Goal: Task Accomplishment & Management: Use online tool/utility

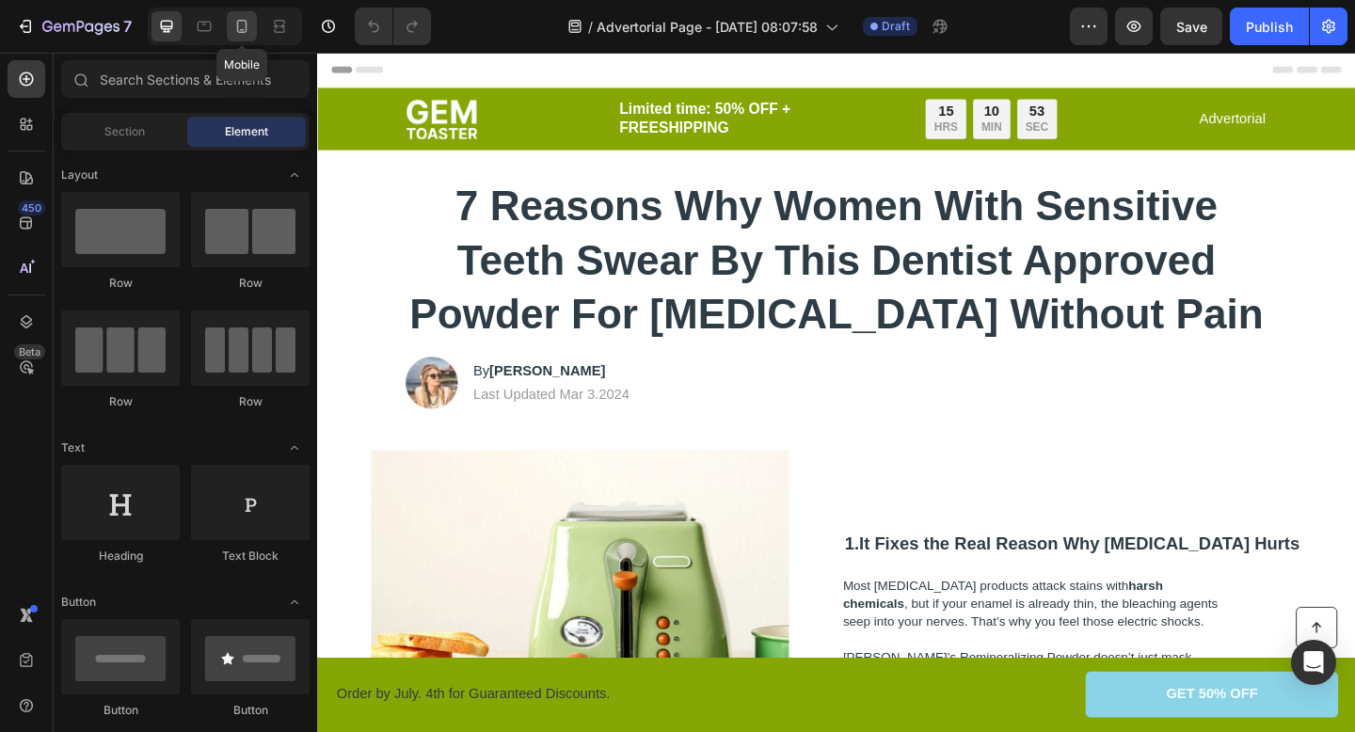
click at [239, 32] on icon at bounding box center [242, 26] width 10 height 13
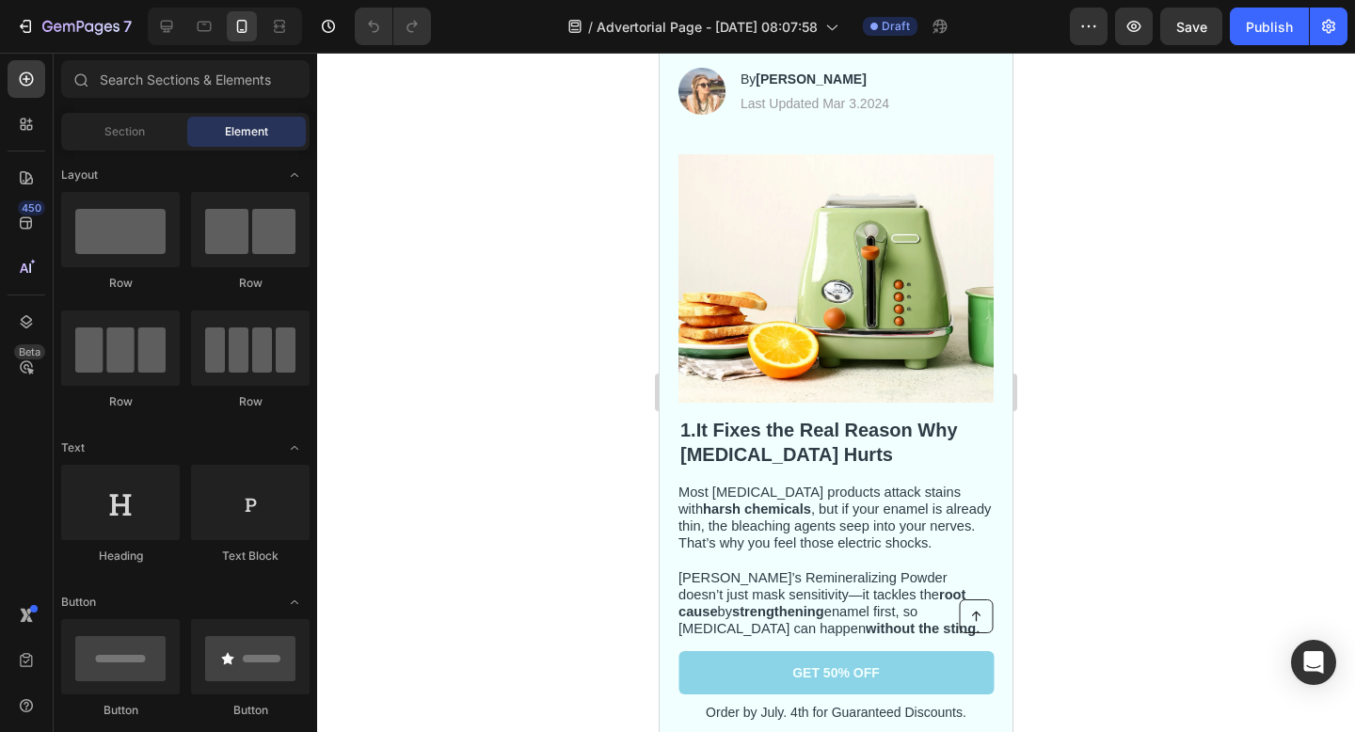
scroll to position [220, 0]
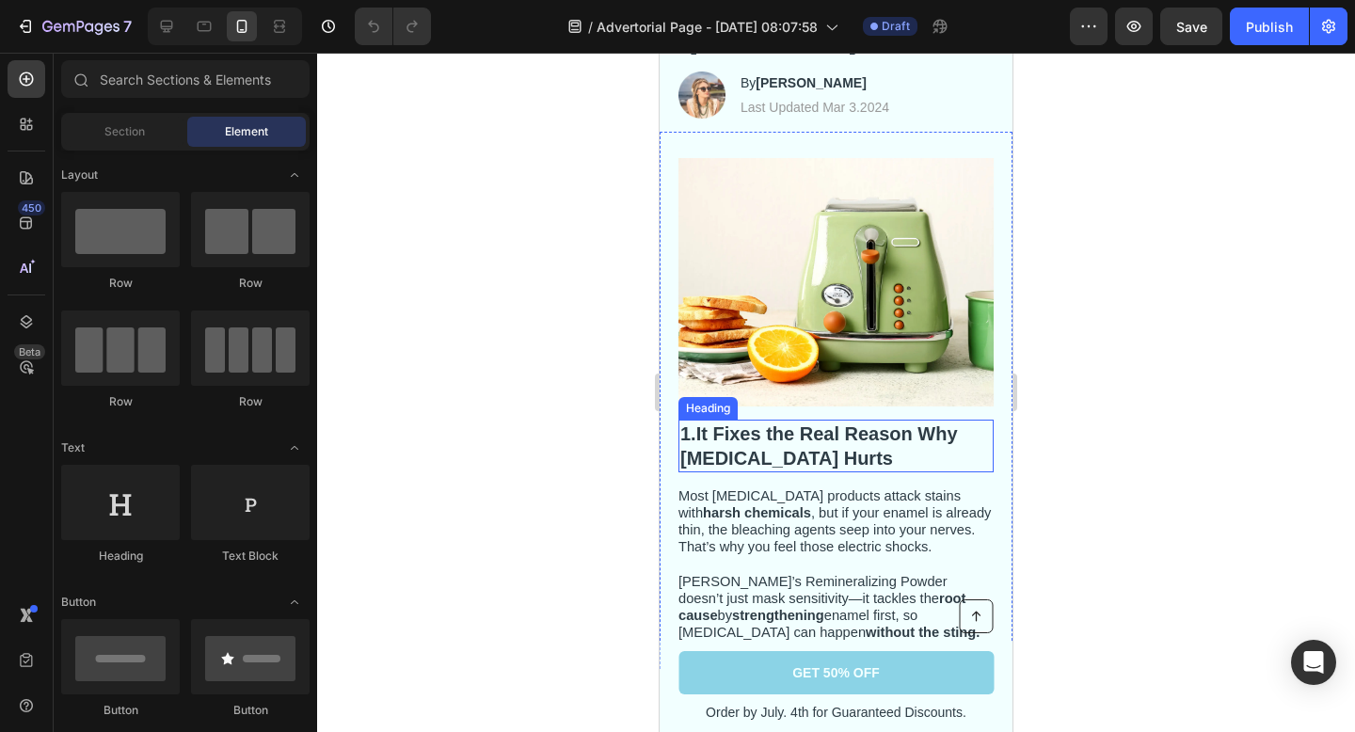
click at [829, 457] on h2 "1. It Fixes the Real Reason Why [MEDICAL_DATA] Hurts" at bounding box center [835, 446] width 315 height 53
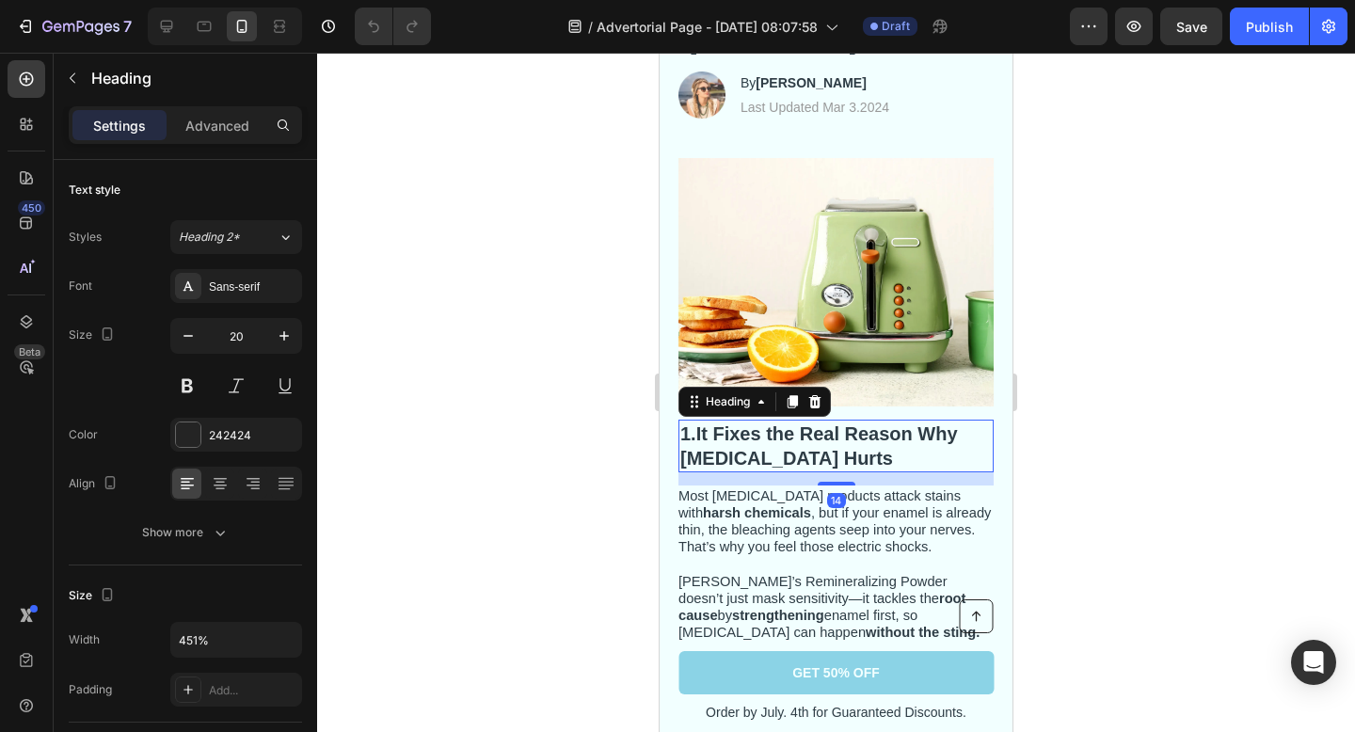
click at [823, 455] on strong "It Fixes the Real Reason Why [MEDICAL_DATA] Hurts" at bounding box center [819, 445] width 278 height 45
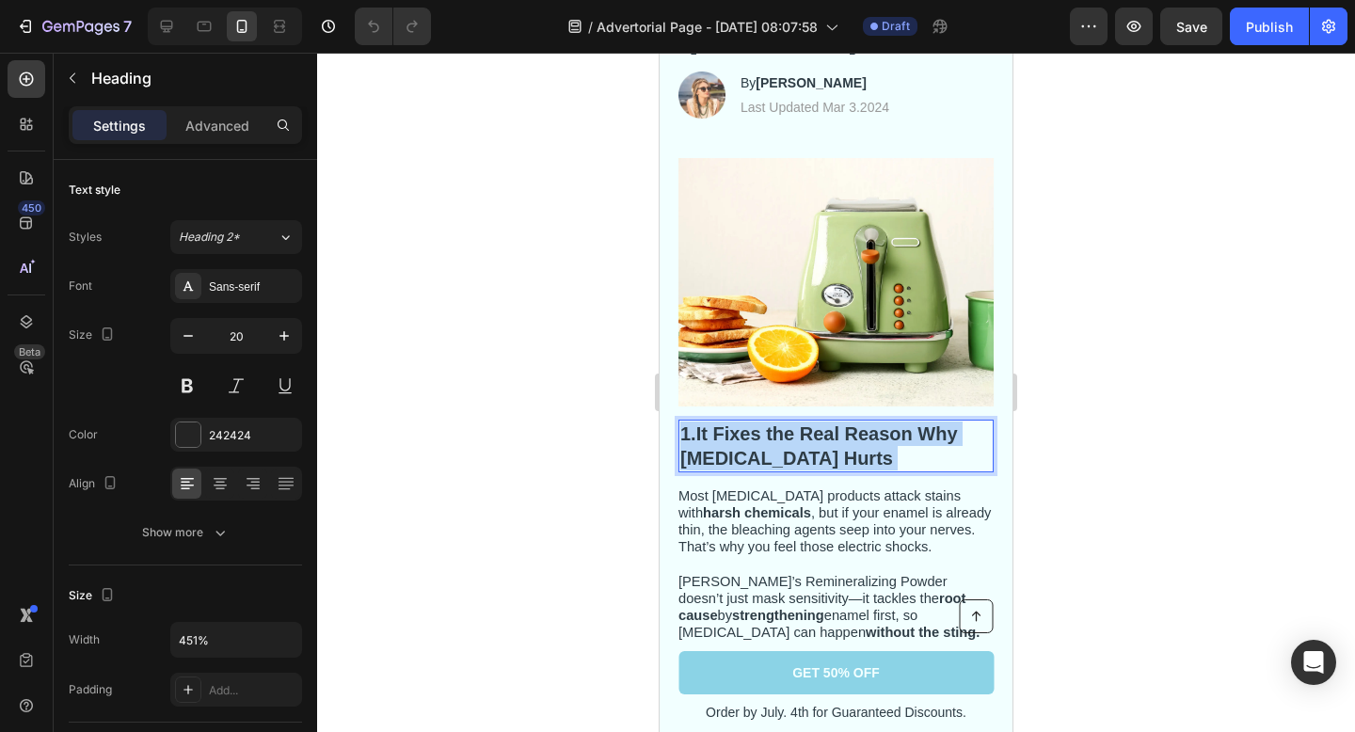
drag, startPoint x: 823, startPoint y: 455, endPoint x: 704, endPoint y: 430, distance: 122.1
click at [704, 430] on strong "It Fixes the Real Reason Why [MEDICAL_DATA] Hurts" at bounding box center [819, 445] width 278 height 45
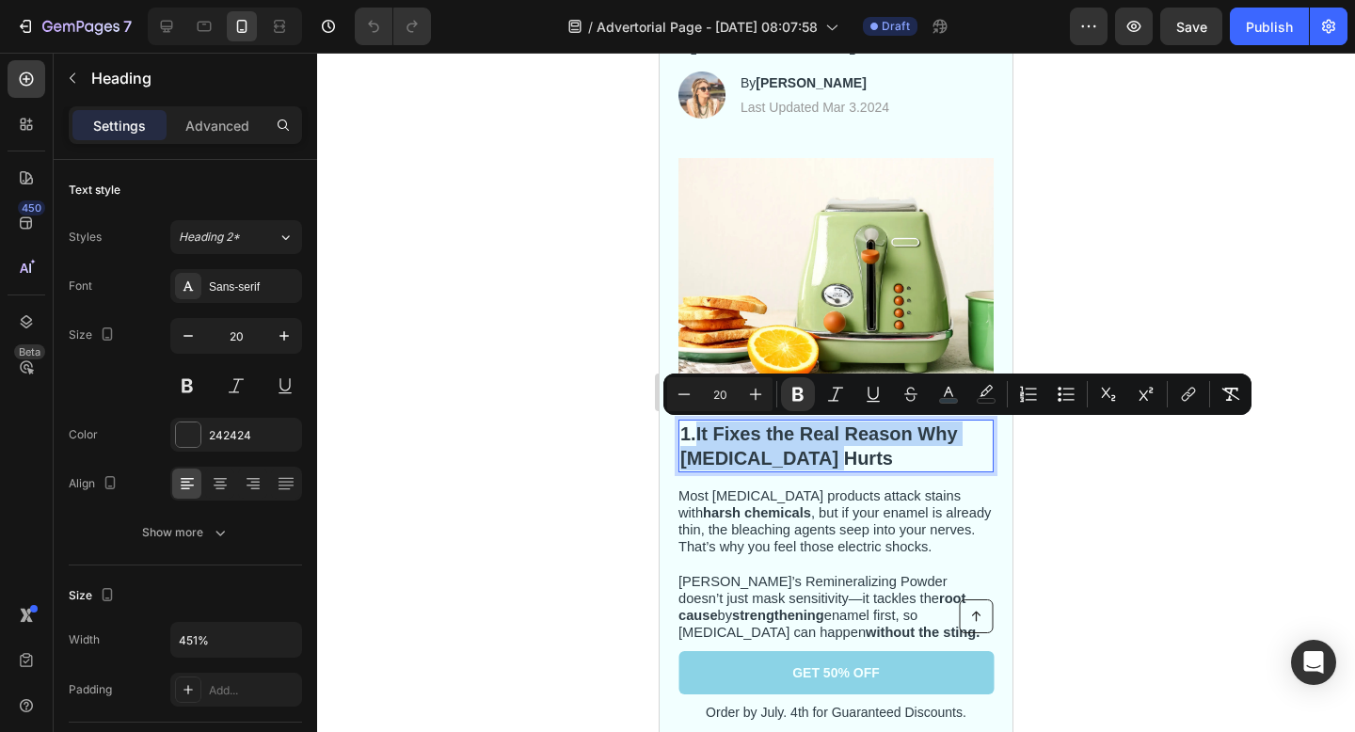
drag, startPoint x: 704, startPoint y: 430, endPoint x: 831, endPoint y: 466, distance: 131.9
click at [831, 466] on p "1. It Fixes the Real Reason Why [MEDICAL_DATA] Hurts" at bounding box center [835, 445] width 311 height 49
copy strong "It Fixes the Real Reason Why [MEDICAL_DATA] Hurts"
click at [520, 331] on div at bounding box center [836, 392] width 1038 height 679
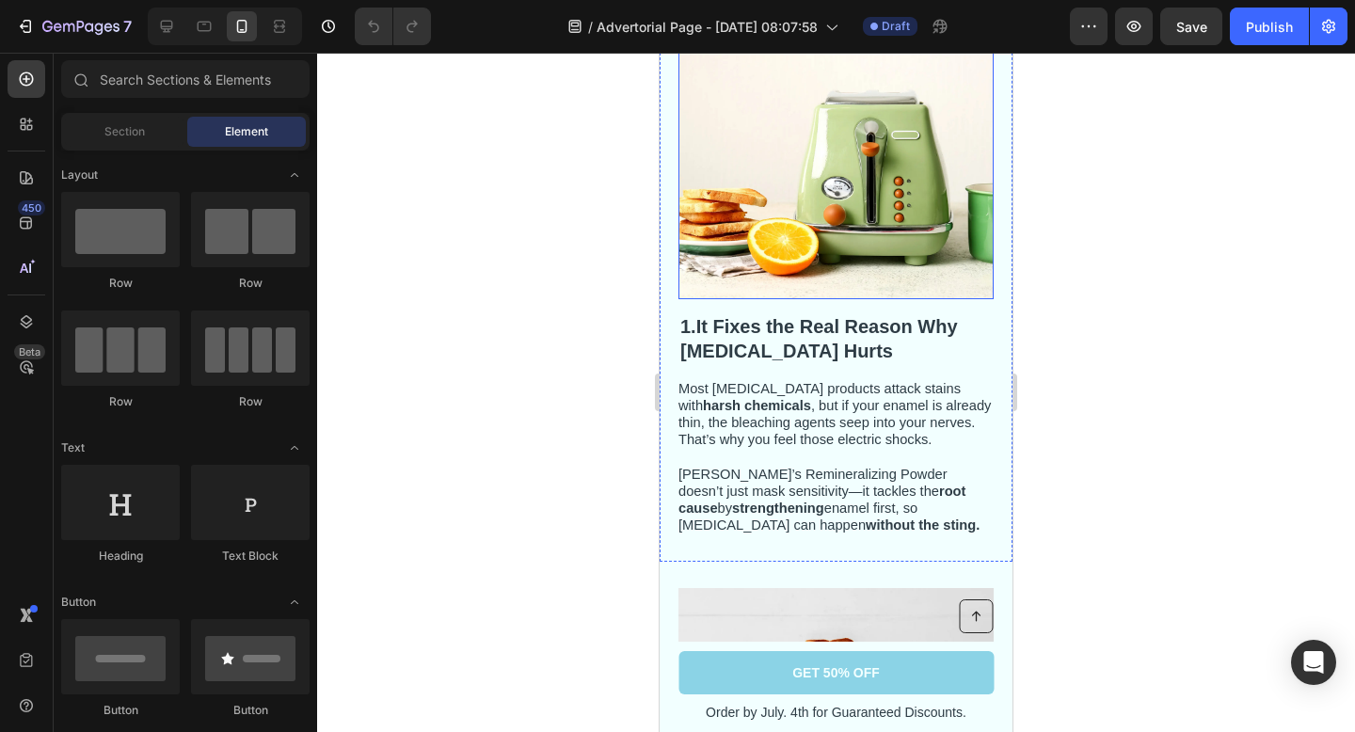
scroll to position [328, 0]
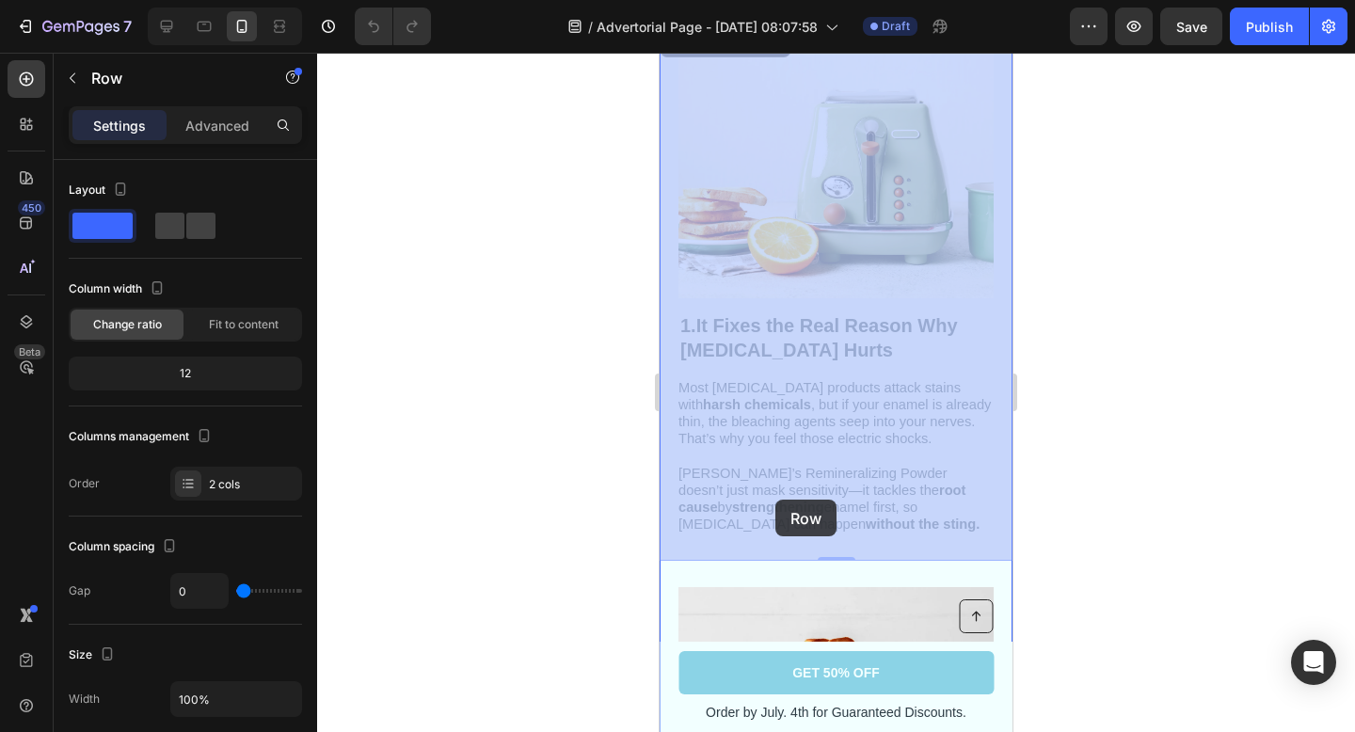
drag, startPoint x: 857, startPoint y: 540, endPoint x: 820, endPoint y: 500, distance: 54.6
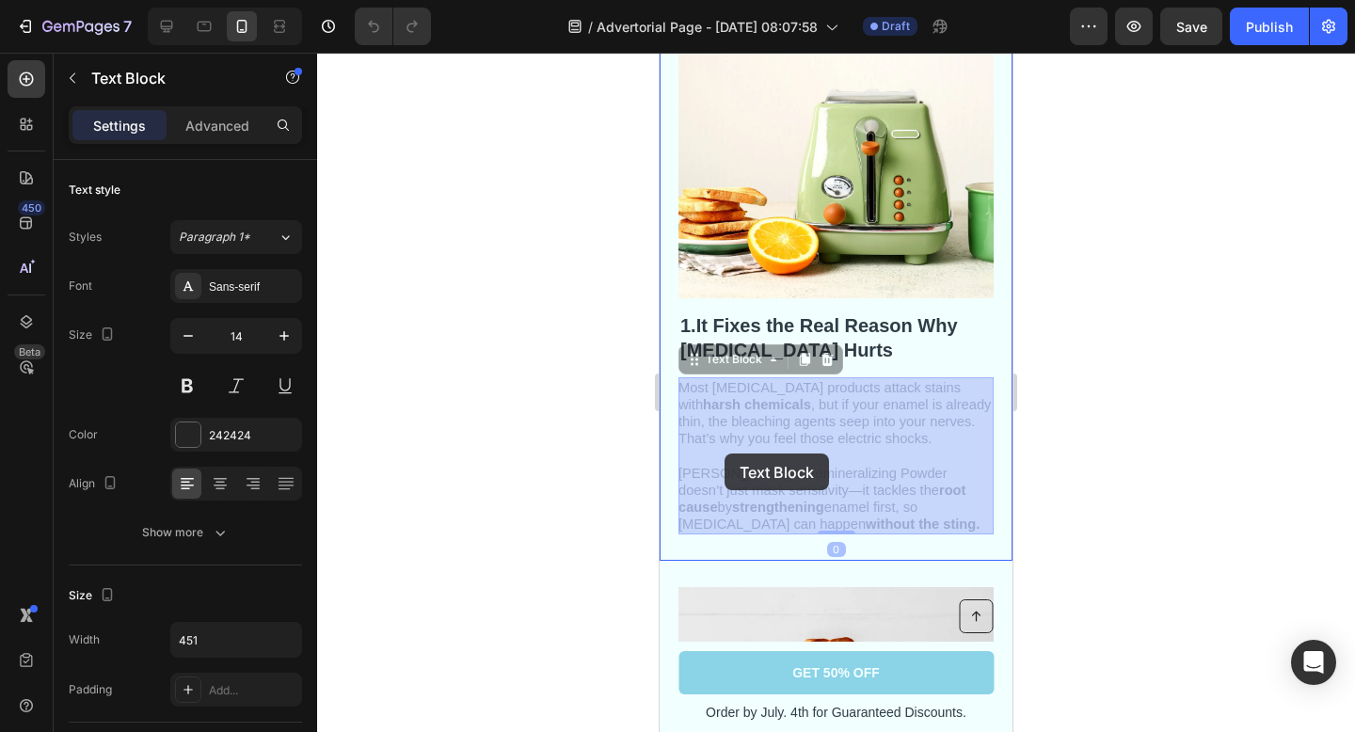
drag, startPoint x: 846, startPoint y: 519, endPoint x: 732, endPoint y: 458, distance: 129.2
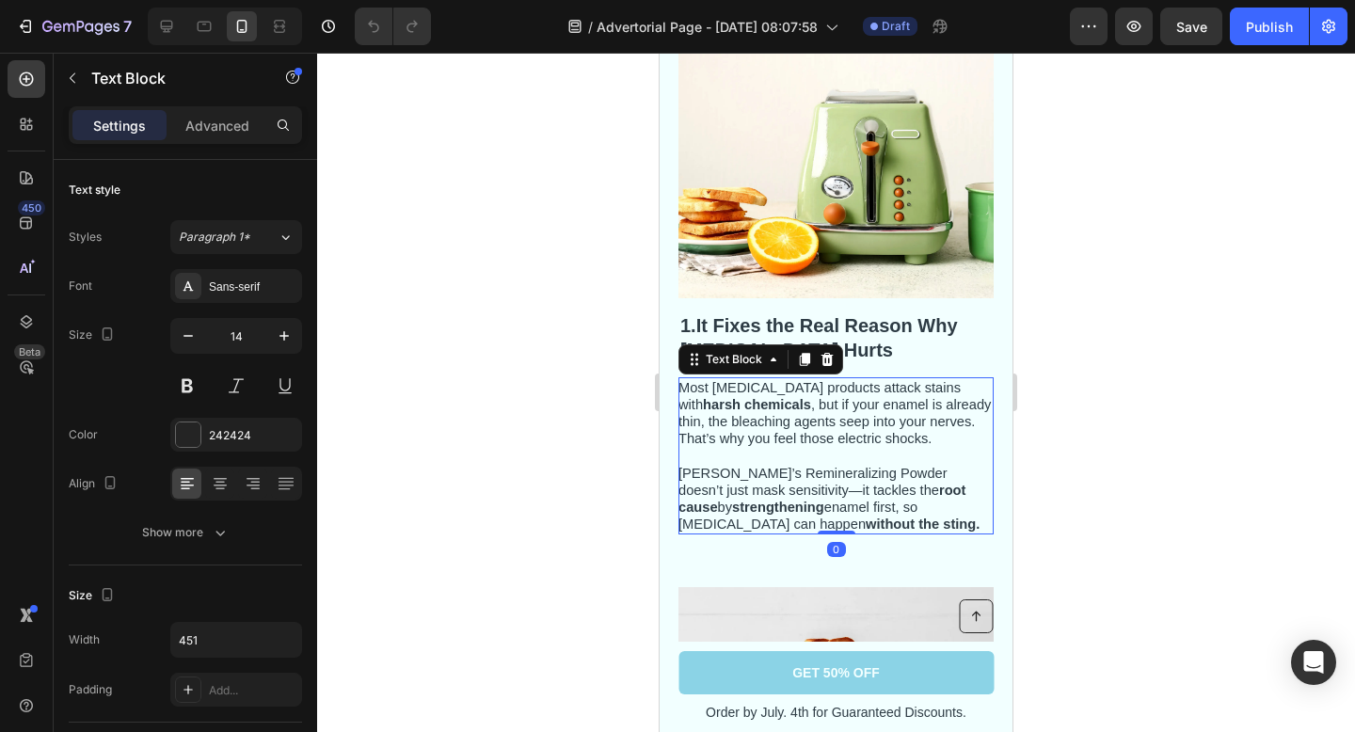
click at [703, 400] on strong "harsh chemicals" at bounding box center [757, 404] width 108 height 15
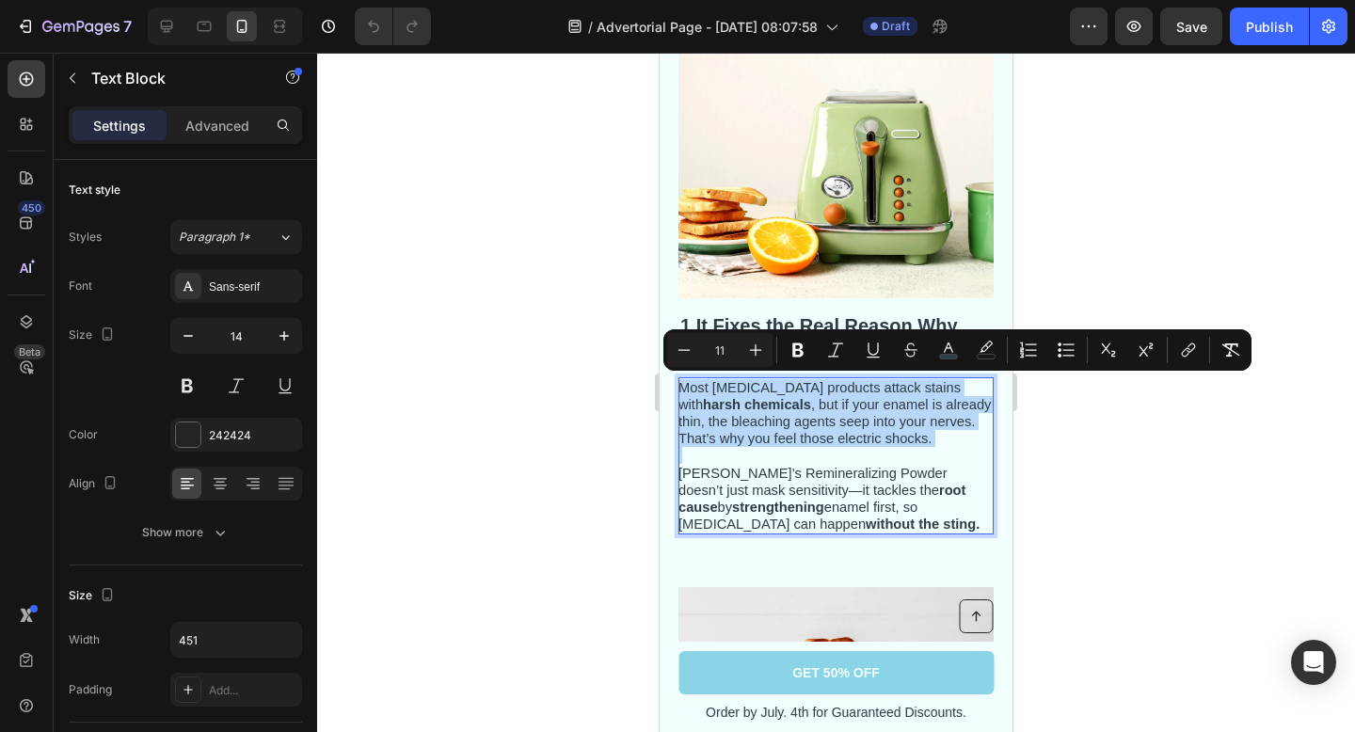
copy div "Most [MEDICAL_DATA] products attack stains with harsh chemicals , but if your e…"
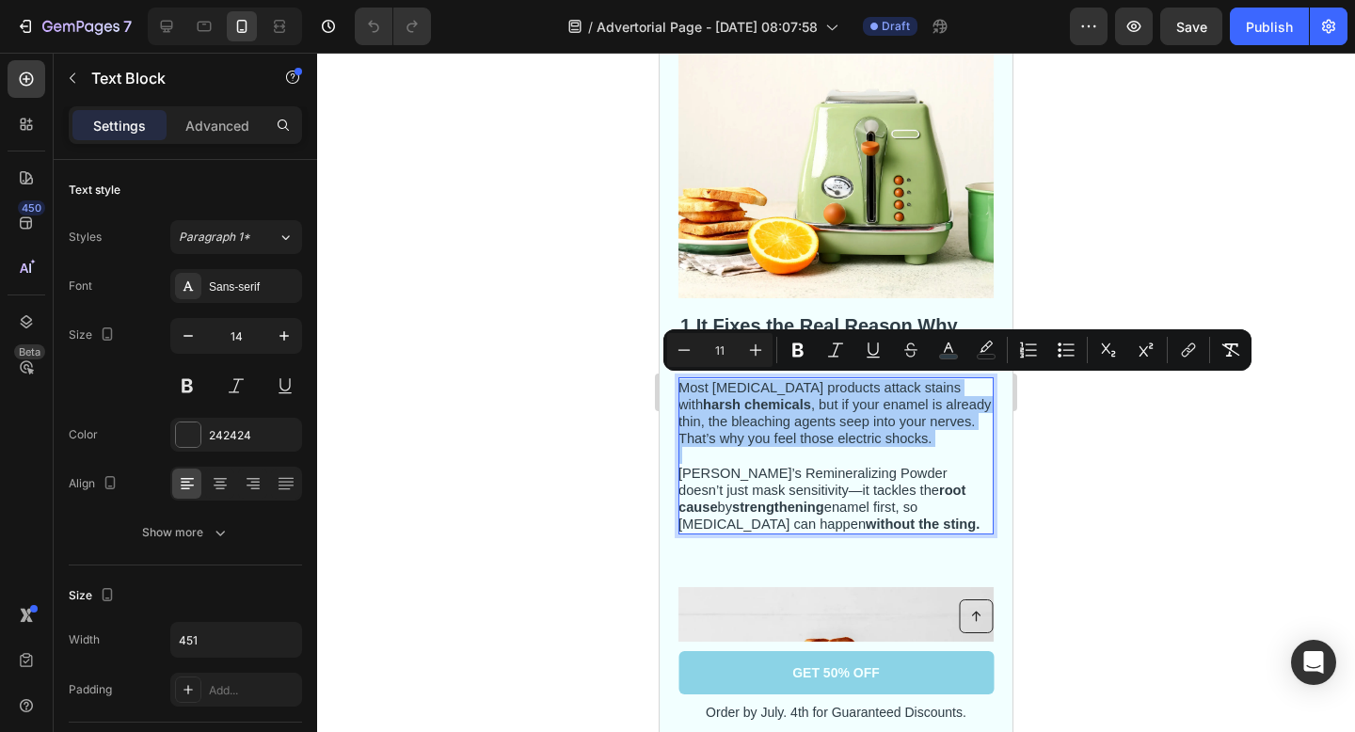
click at [527, 260] on div at bounding box center [836, 392] width 1038 height 679
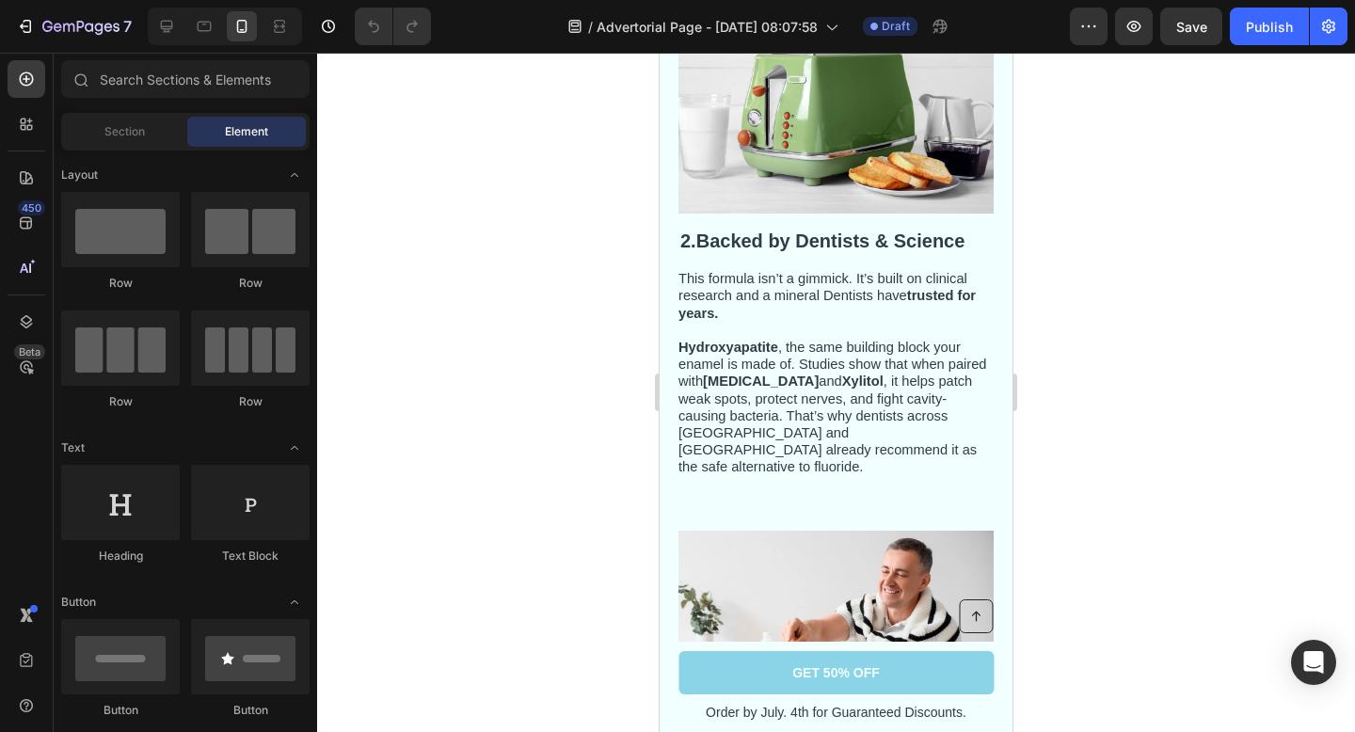
scroll to position [953, 0]
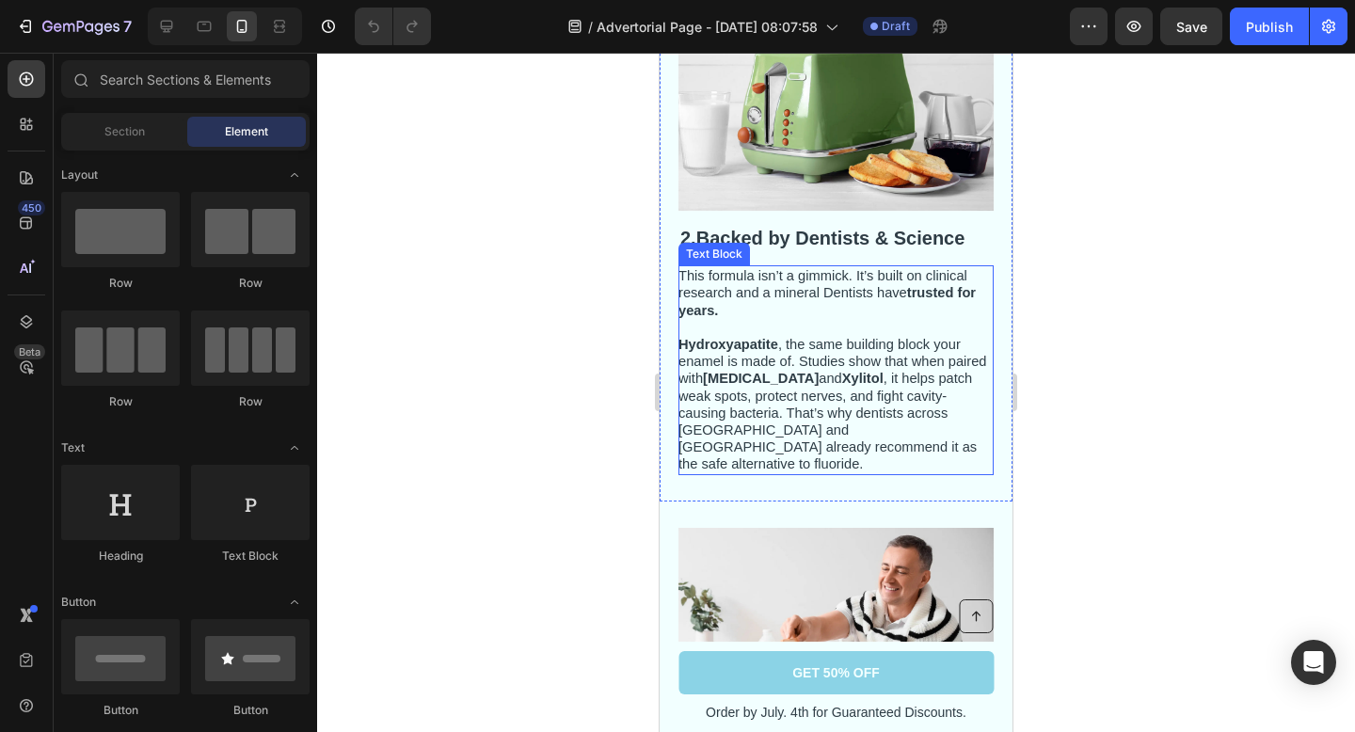
click at [760, 271] on span "This formula isn’t a gimmick. It’s built on clinical research and a mineral Den…" at bounding box center [826, 292] width 297 height 49
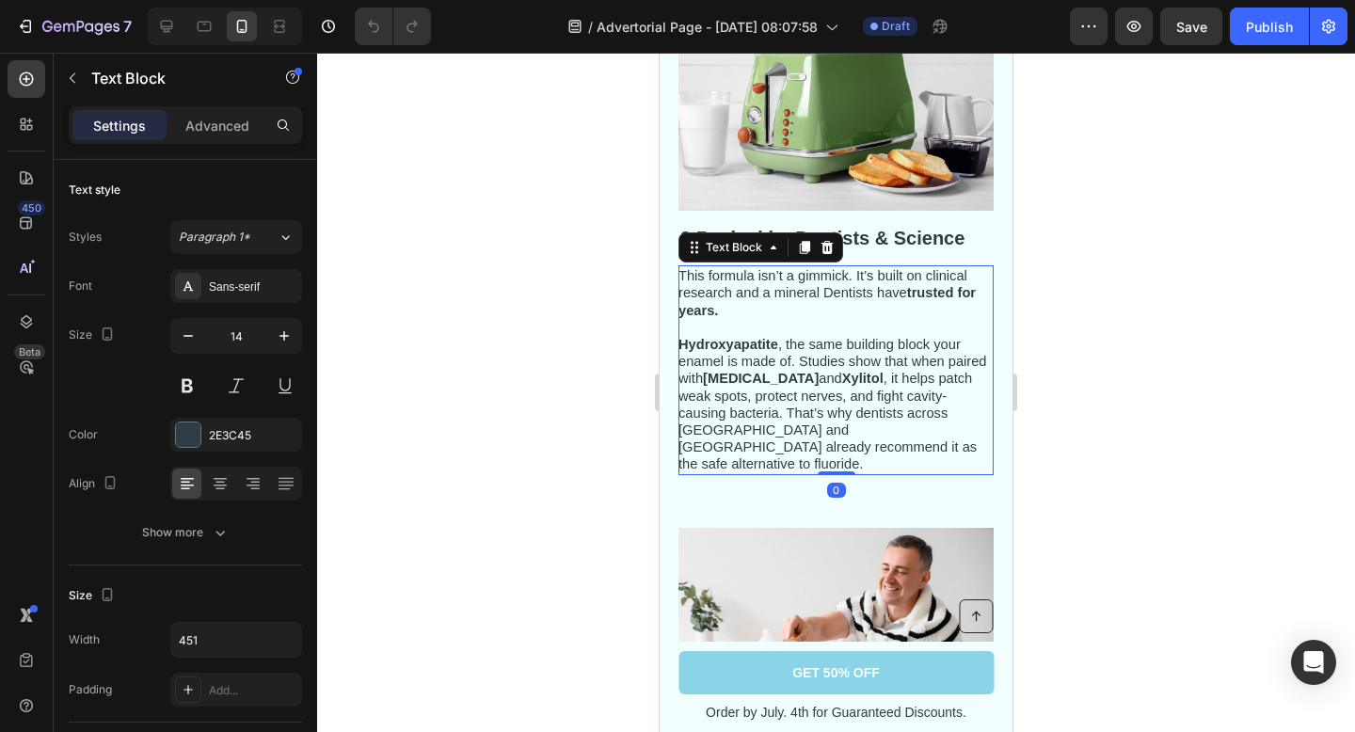
click at [1029, 294] on div at bounding box center [836, 392] width 1038 height 679
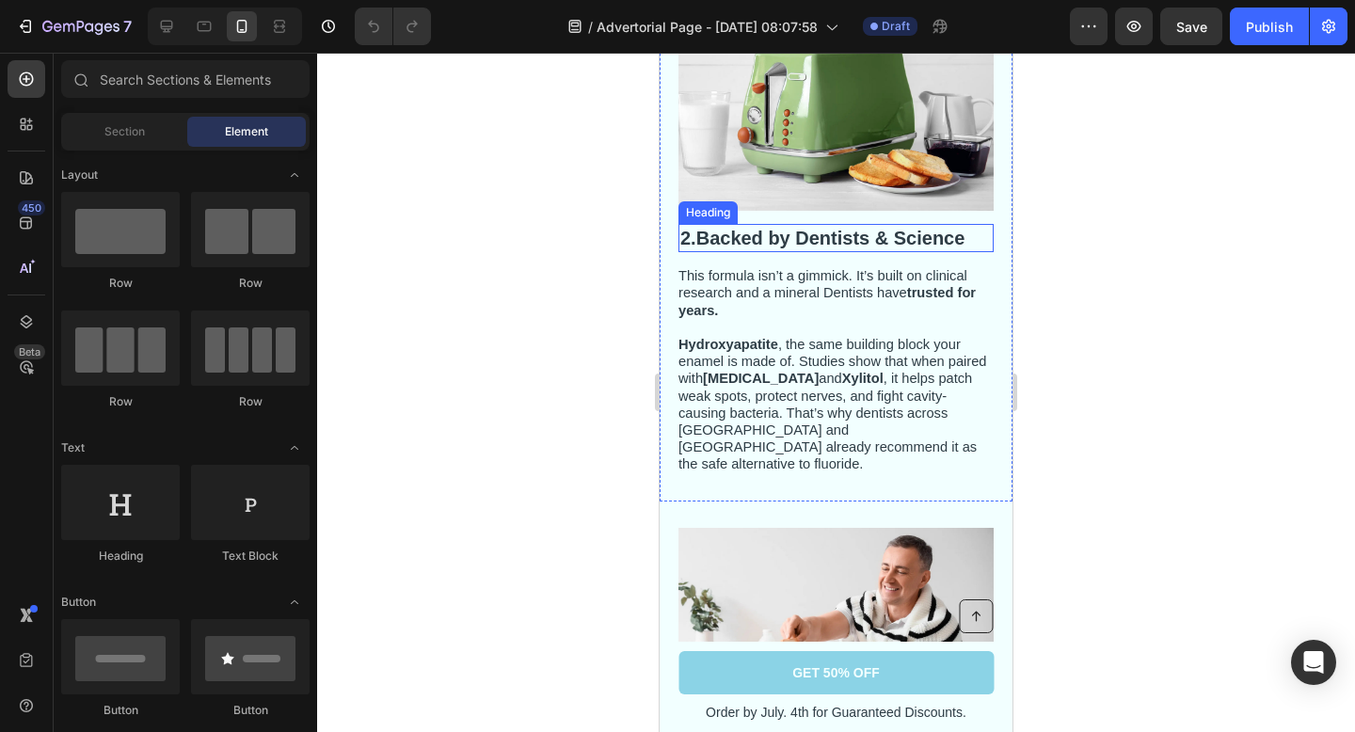
click at [859, 243] on strong "Backed by Dentists & Science" at bounding box center [830, 238] width 269 height 21
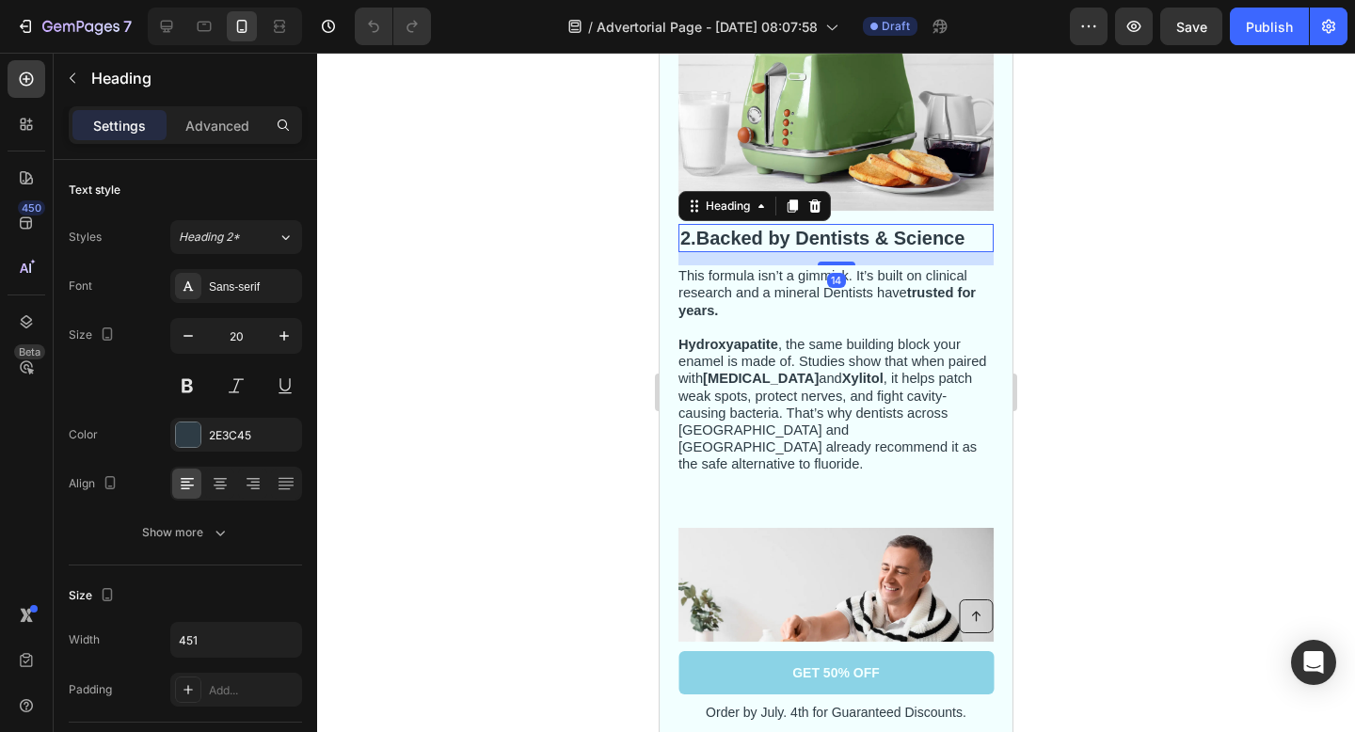
click at [1101, 315] on div at bounding box center [836, 392] width 1038 height 679
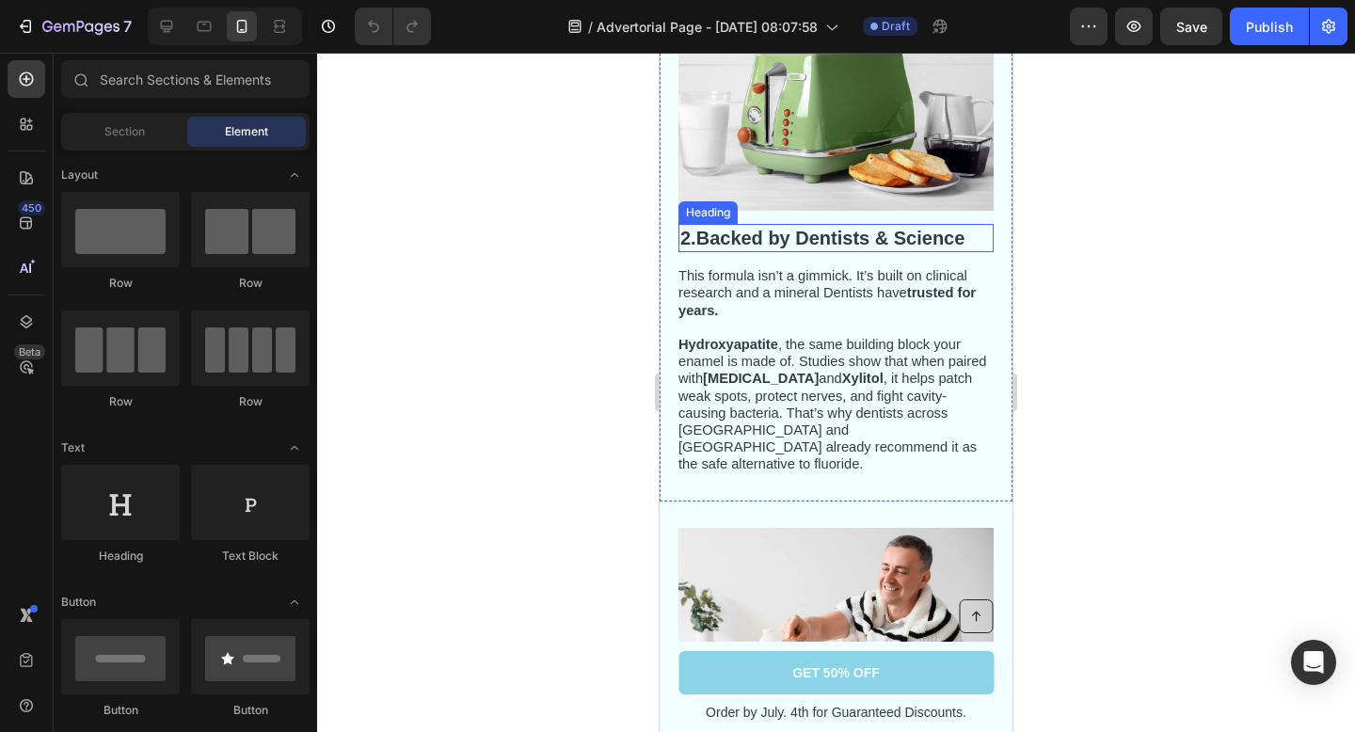
click at [955, 244] on strong "Backed by Dentists & Science" at bounding box center [830, 238] width 269 height 21
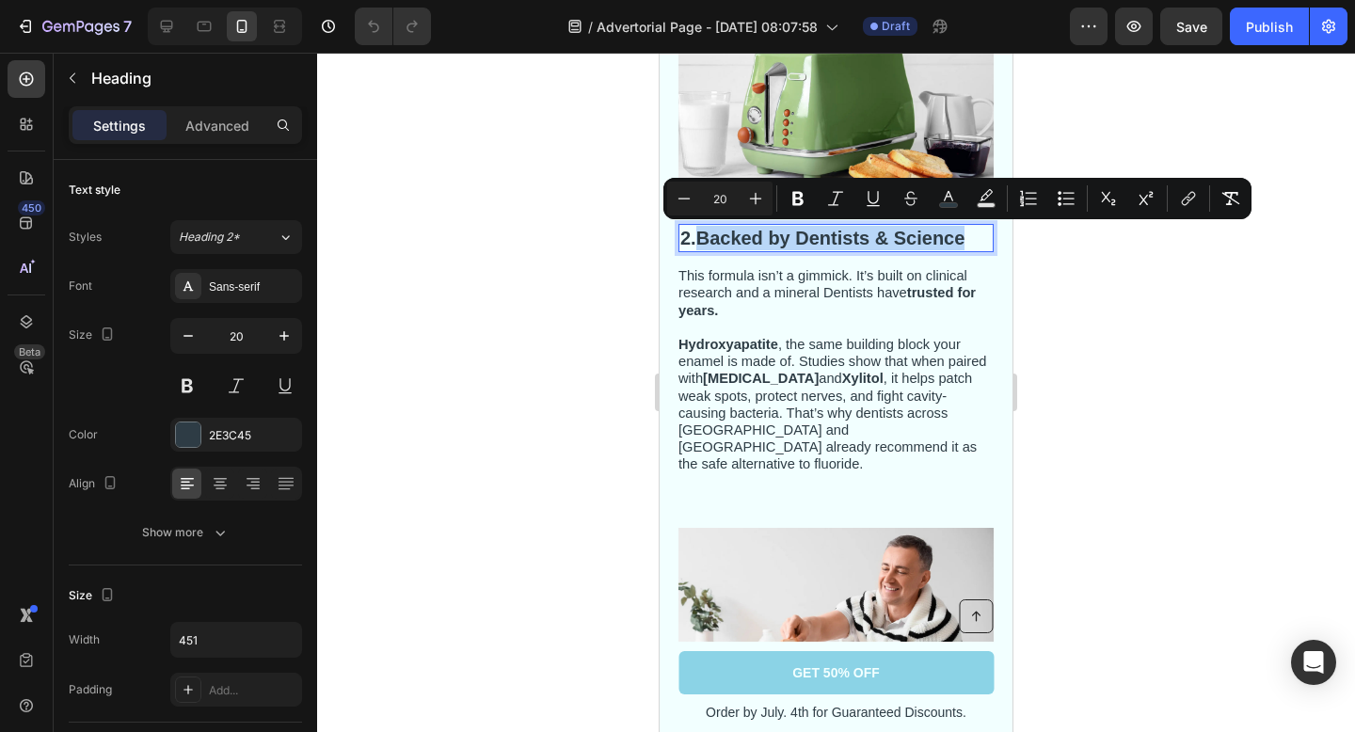
drag, startPoint x: 973, startPoint y: 236, endPoint x: 698, endPoint y: 238, distance: 274.7
click at [698, 238] on p "2. Backed by Dentists & Science" at bounding box center [835, 238] width 311 height 24
copy p "Backed by Dentists & Science"
click at [1044, 383] on div at bounding box center [836, 392] width 1038 height 679
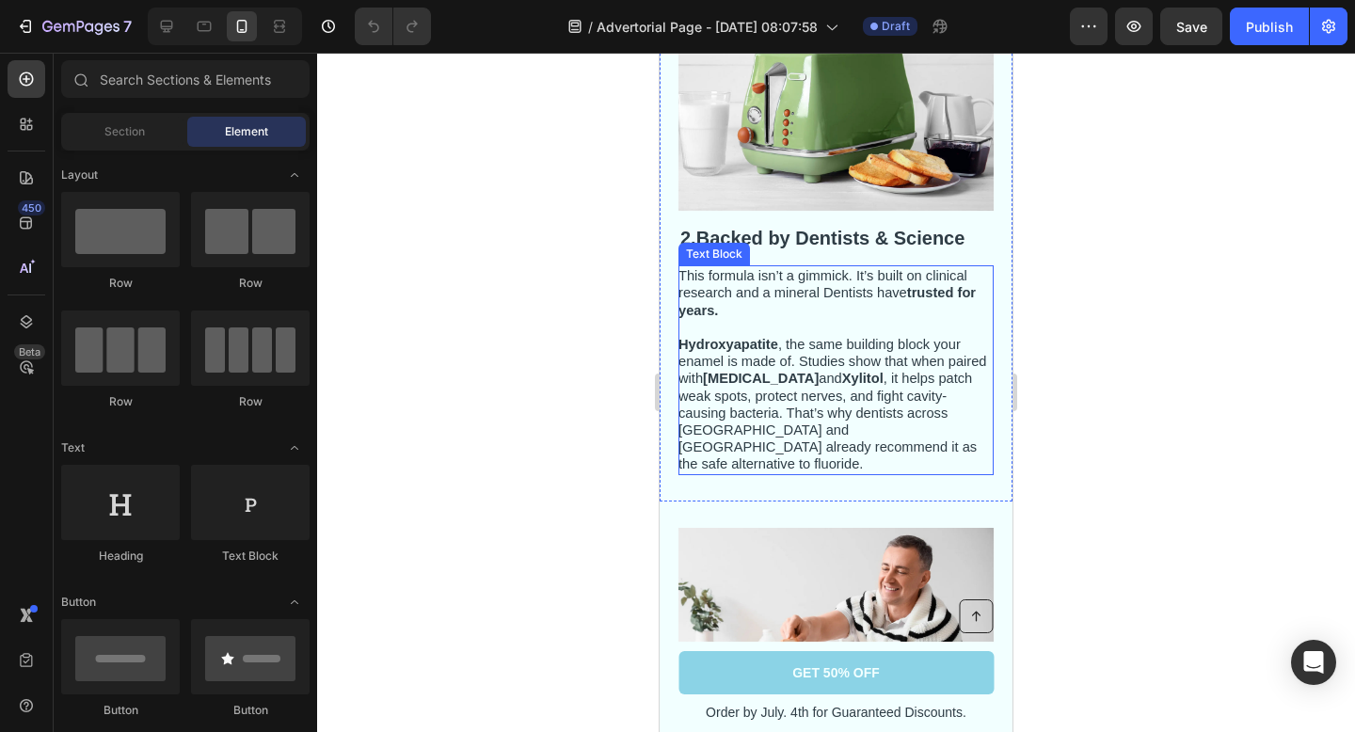
click at [820, 397] on span "Hydroxyapatite , the same building block your enamel is made of. Studies show t…" at bounding box center [832, 404] width 309 height 135
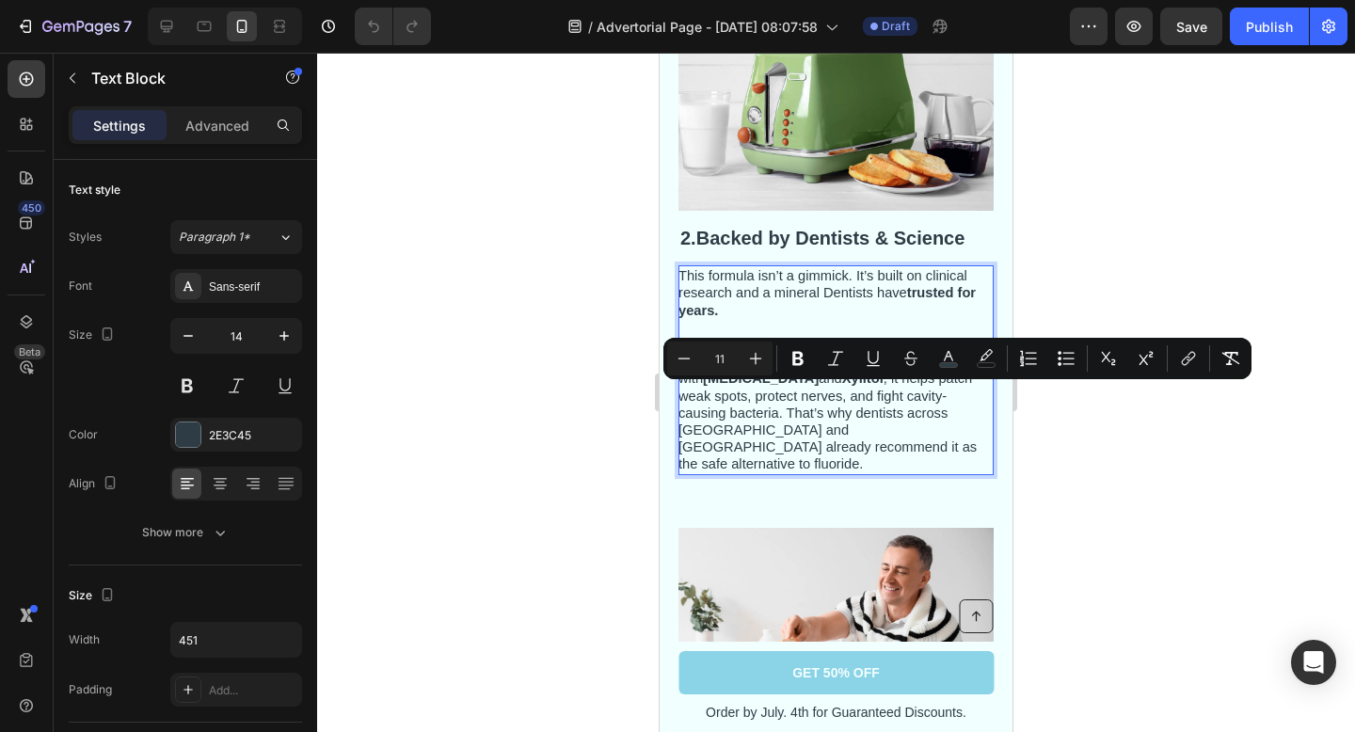
click at [826, 442] on p "Hydroxyapatite , the same building block your enamel is made of. Studies show t…" at bounding box center [834, 404] width 313 height 137
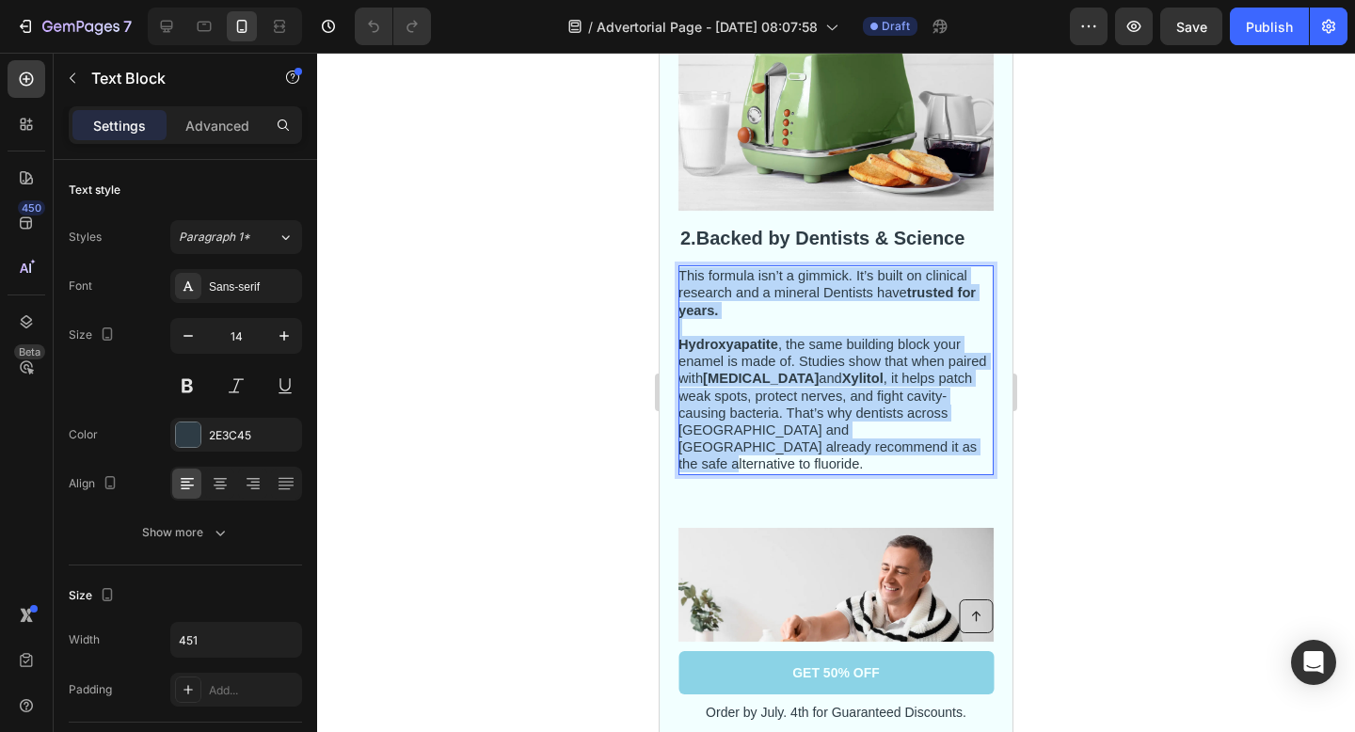
drag, startPoint x: 826, startPoint y: 442, endPoint x: 677, endPoint y: 272, distance: 226.0
click at [677, 272] on div "⁠⁠⁠⁠⁠⁠⁠ 2. Backed by Dentists & Science Heading This formula isn’t a gimmick. I…" at bounding box center [835, 218] width 353 height 564
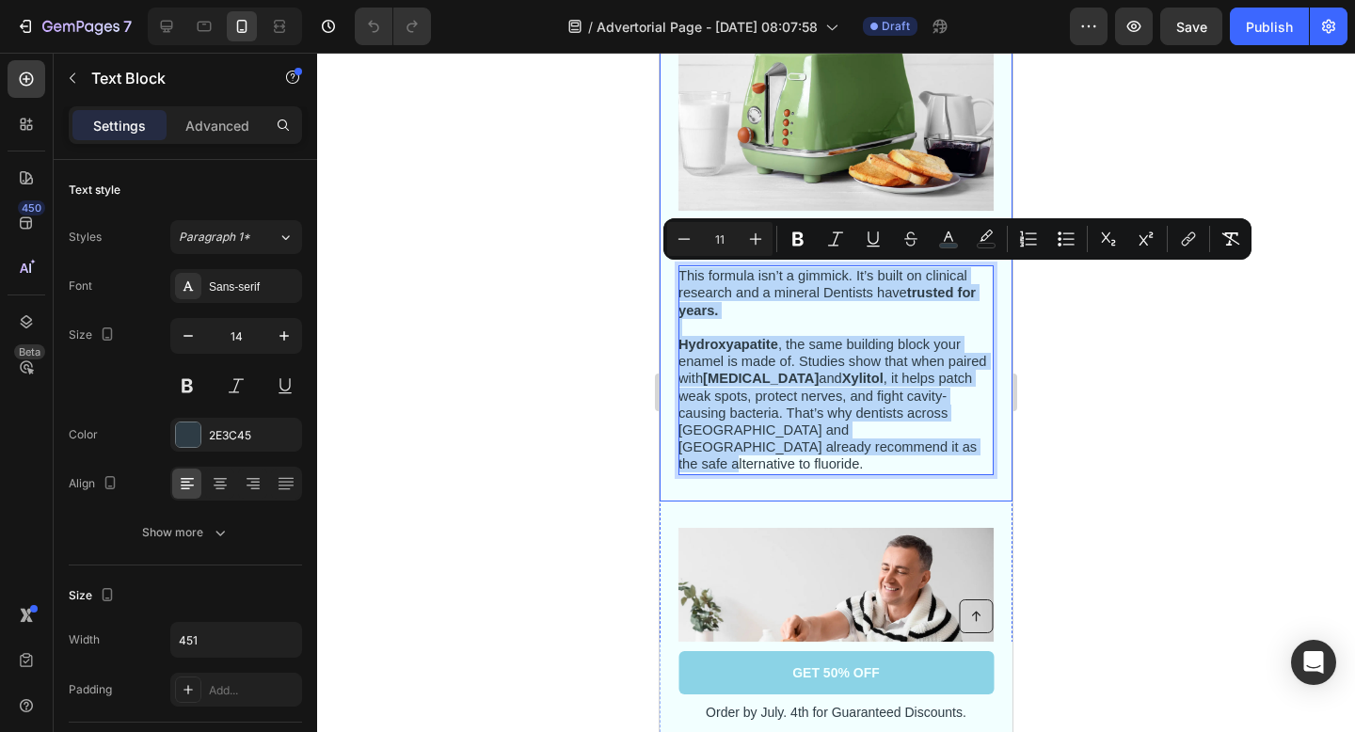
copy div "This formula isn’t a gimmick. It’s built on clinical research and a mineral Den…"
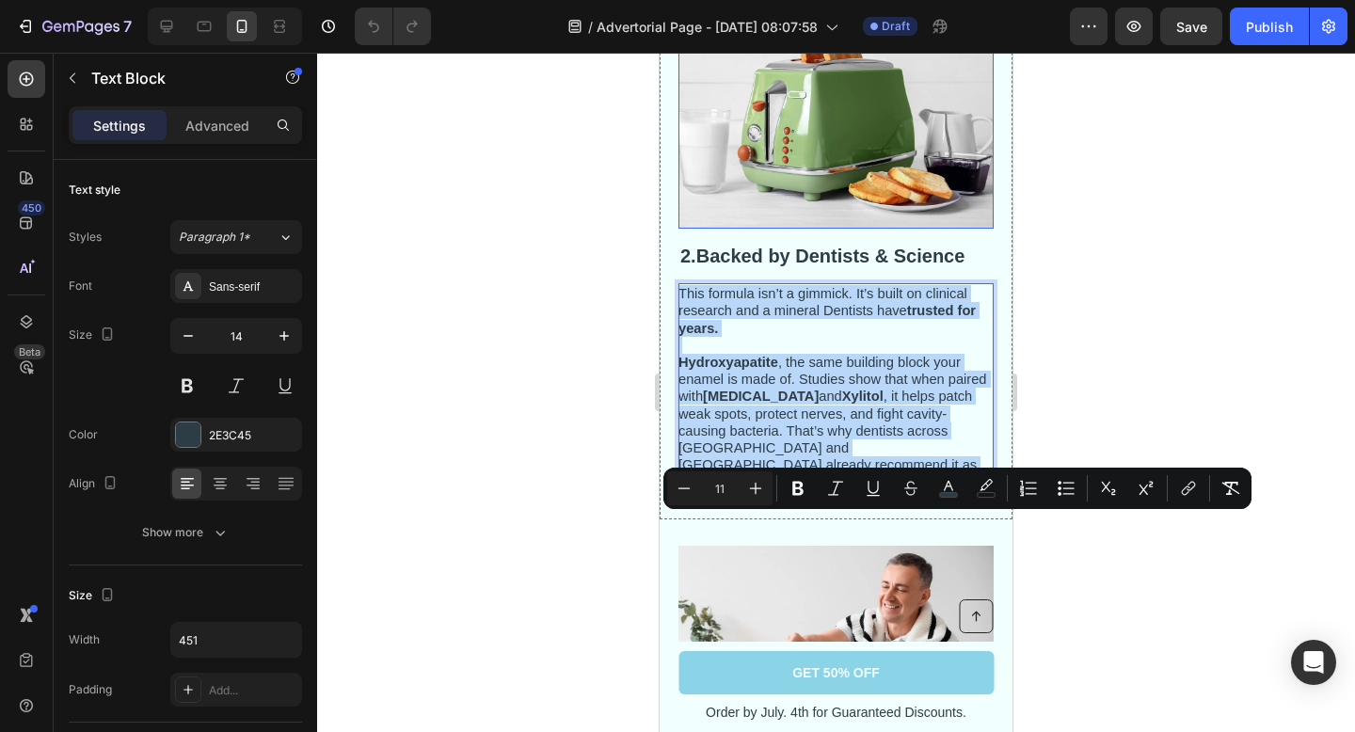
scroll to position [704, 0]
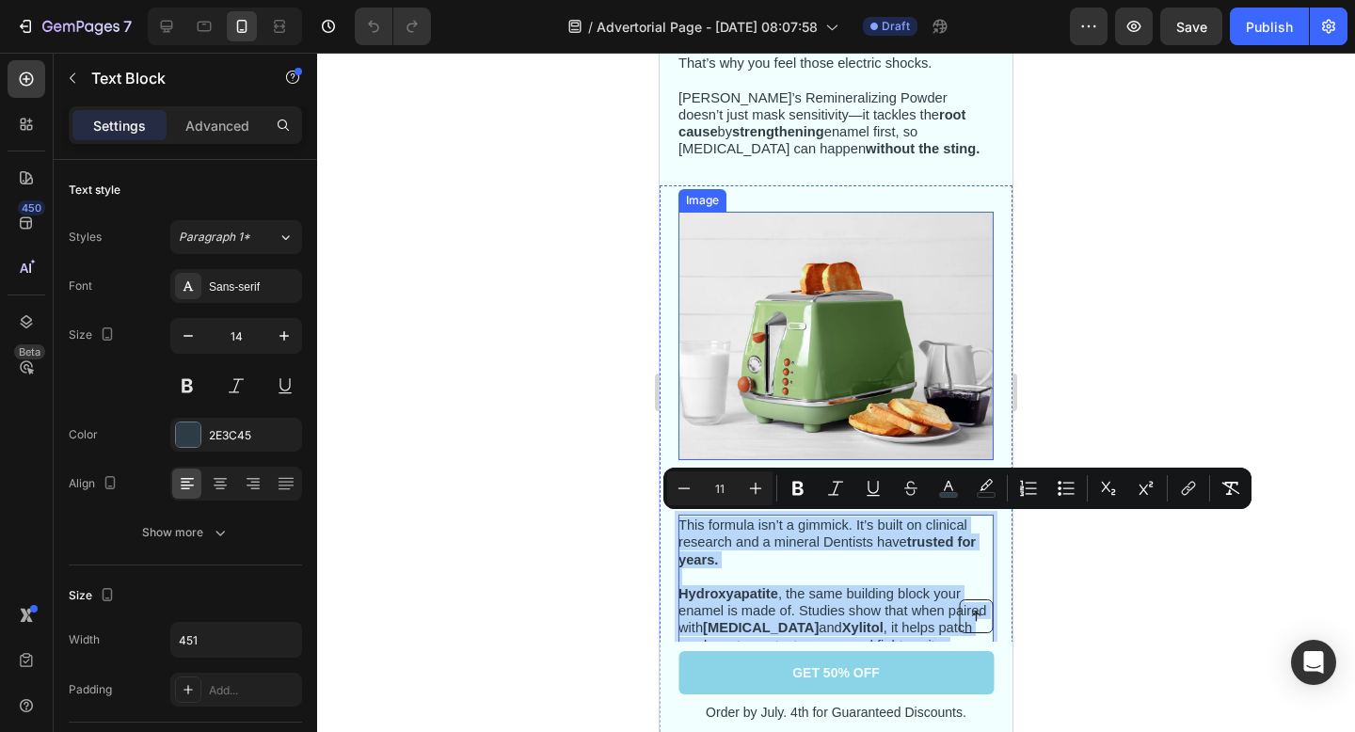
click at [834, 386] on img at bounding box center [835, 336] width 315 height 248
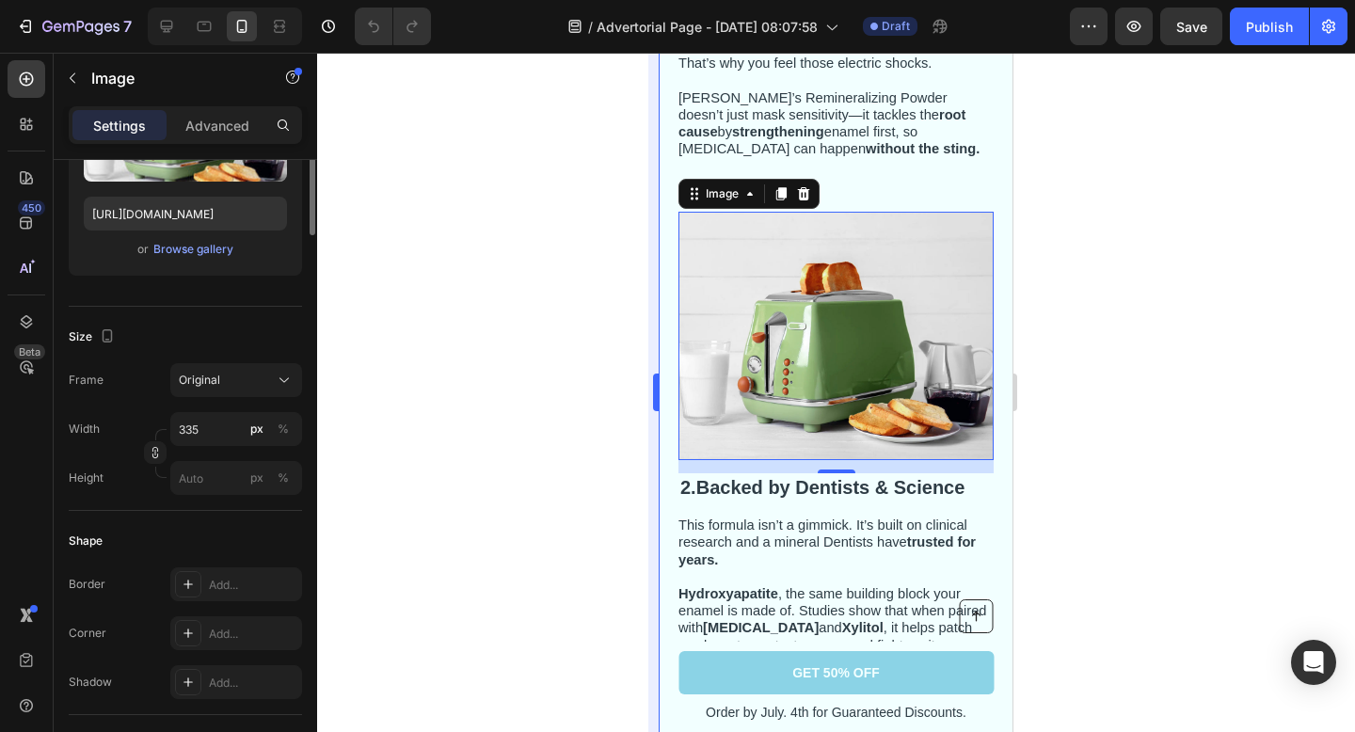
scroll to position [63, 0]
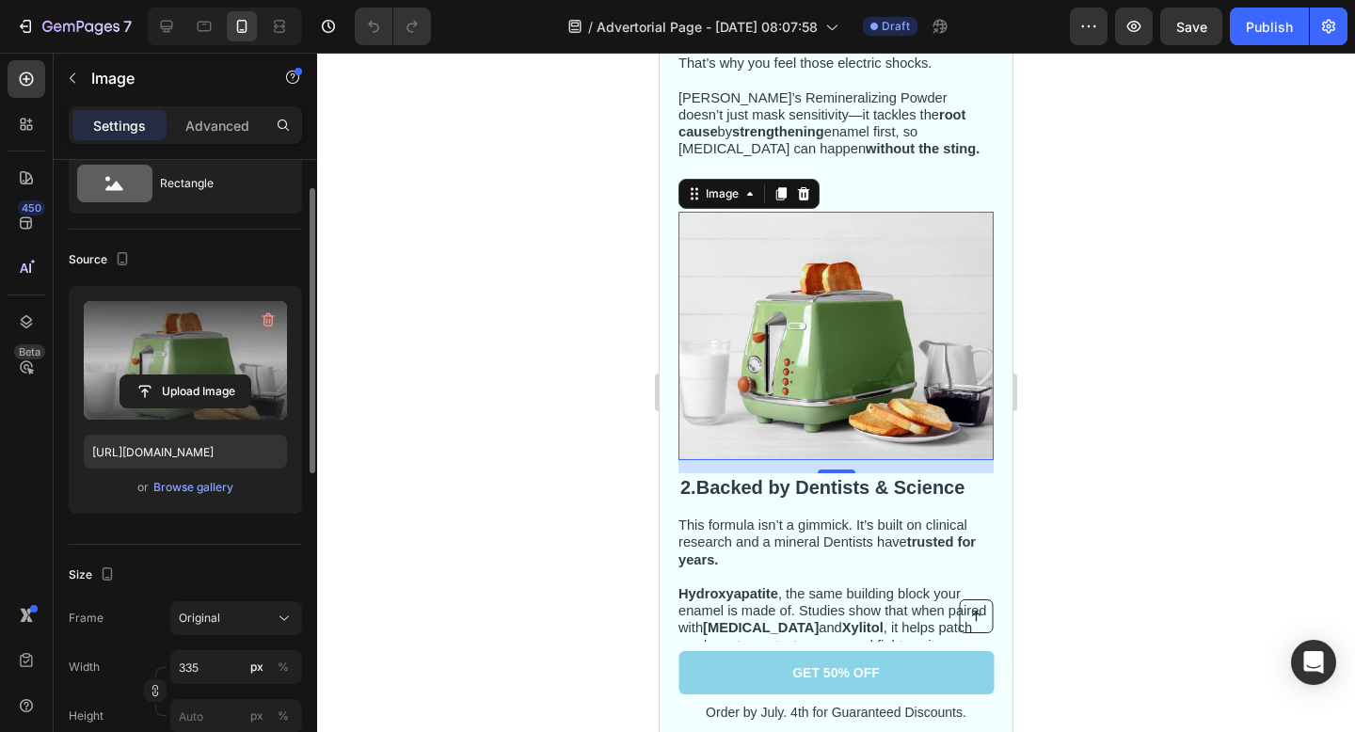
click at [204, 335] on label at bounding box center [185, 360] width 203 height 119
click at [204, 375] on input "file" at bounding box center [185, 391] width 130 height 32
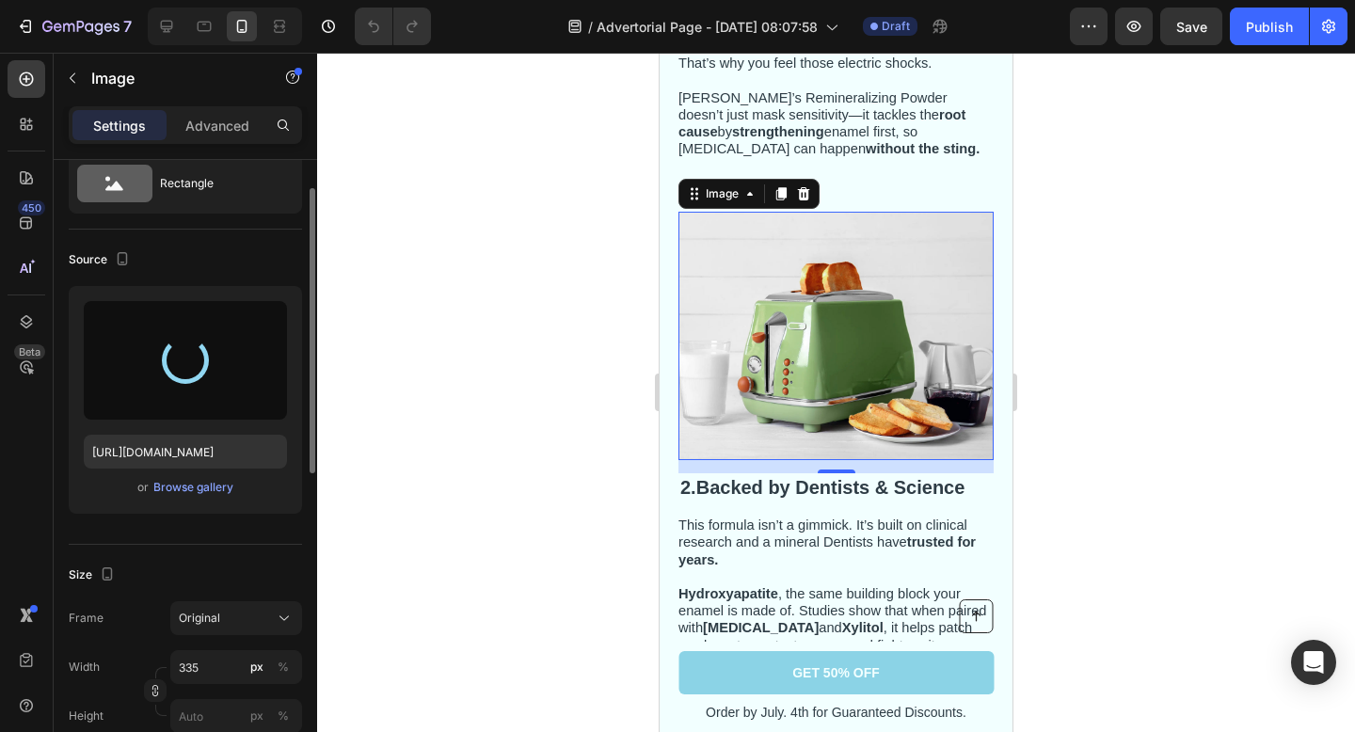
type input "[URL][DOMAIN_NAME]"
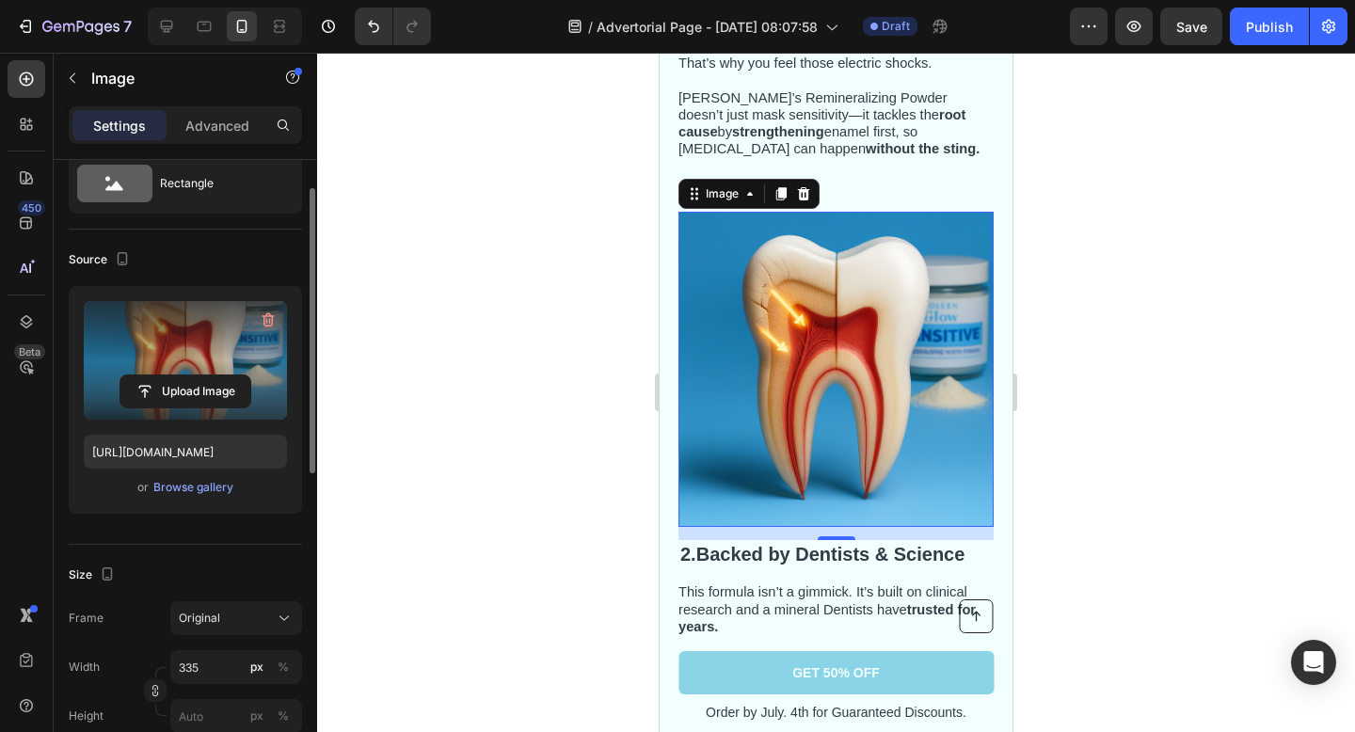
click at [1103, 327] on div at bounding box center [836, 392] width 1038 height 679
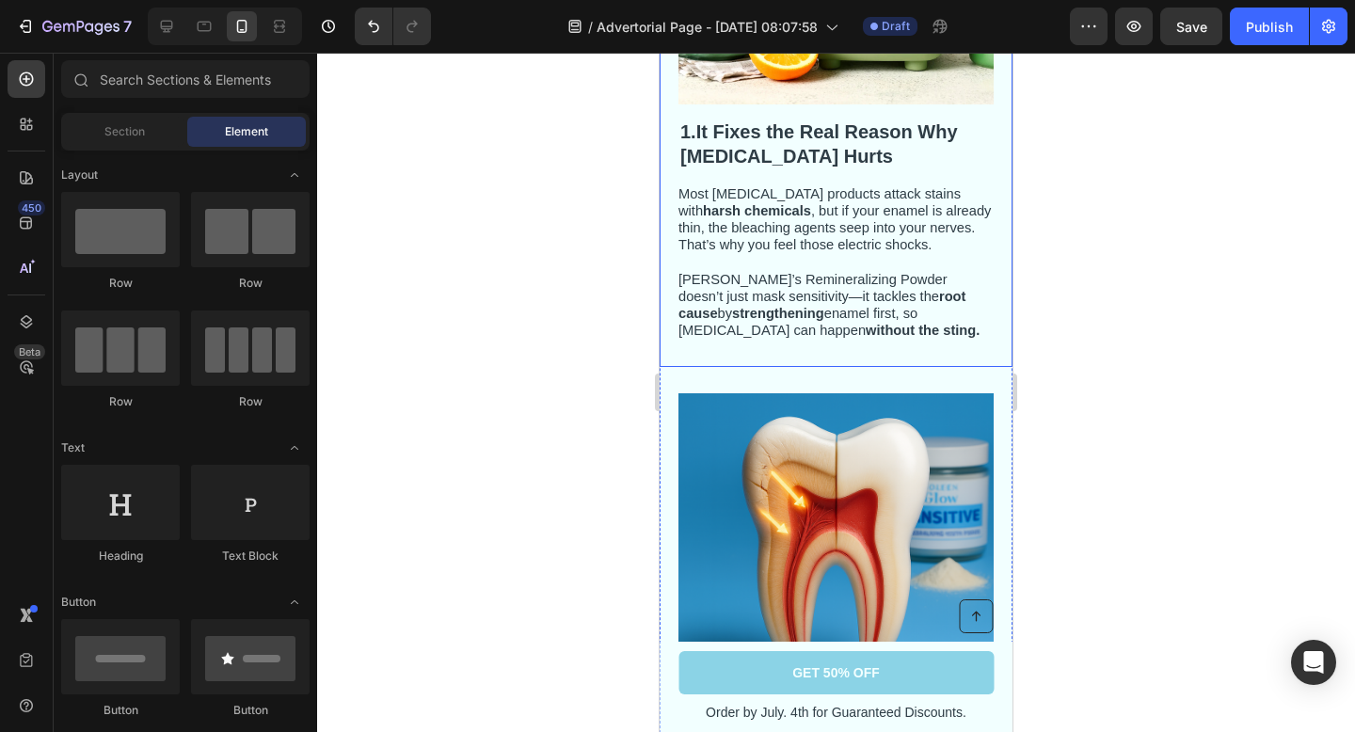
scroll to position [519, 0]
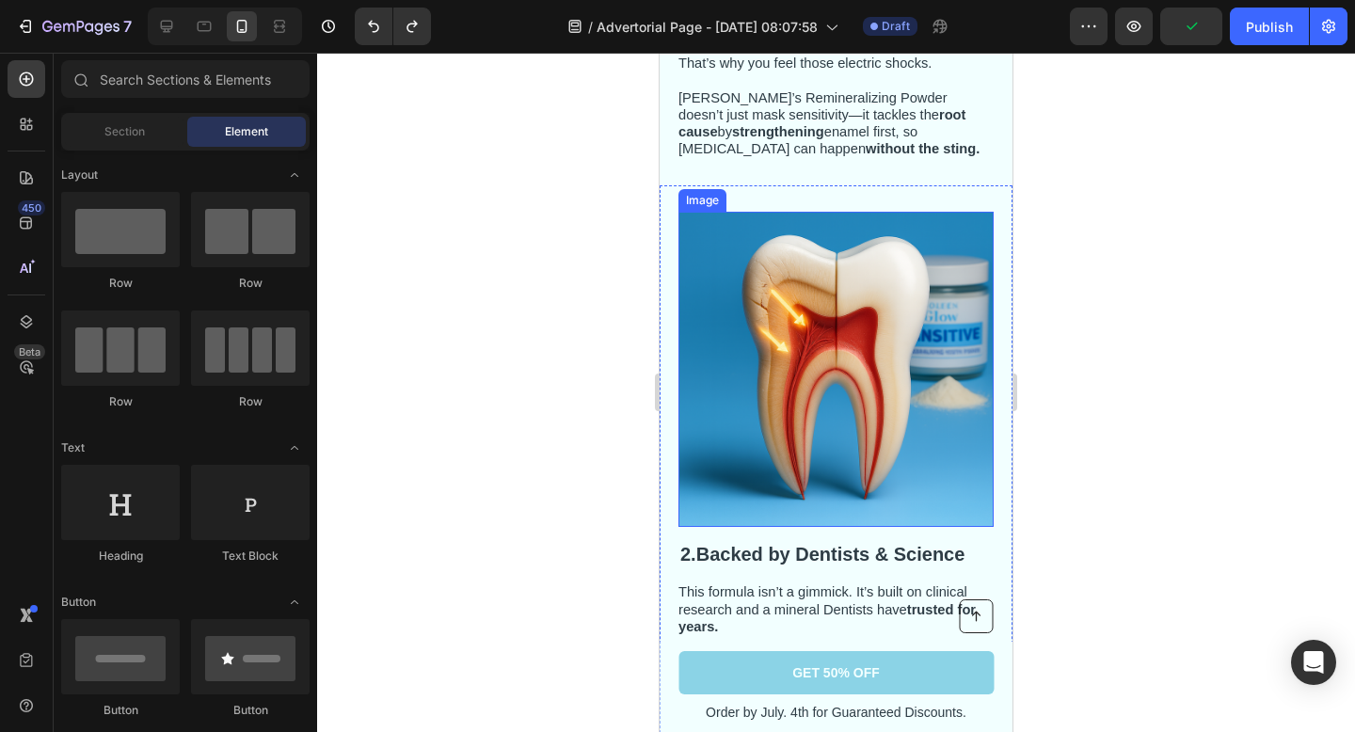
click at [946, 330] on img at bounding box center [835, 369] width 315 height 315
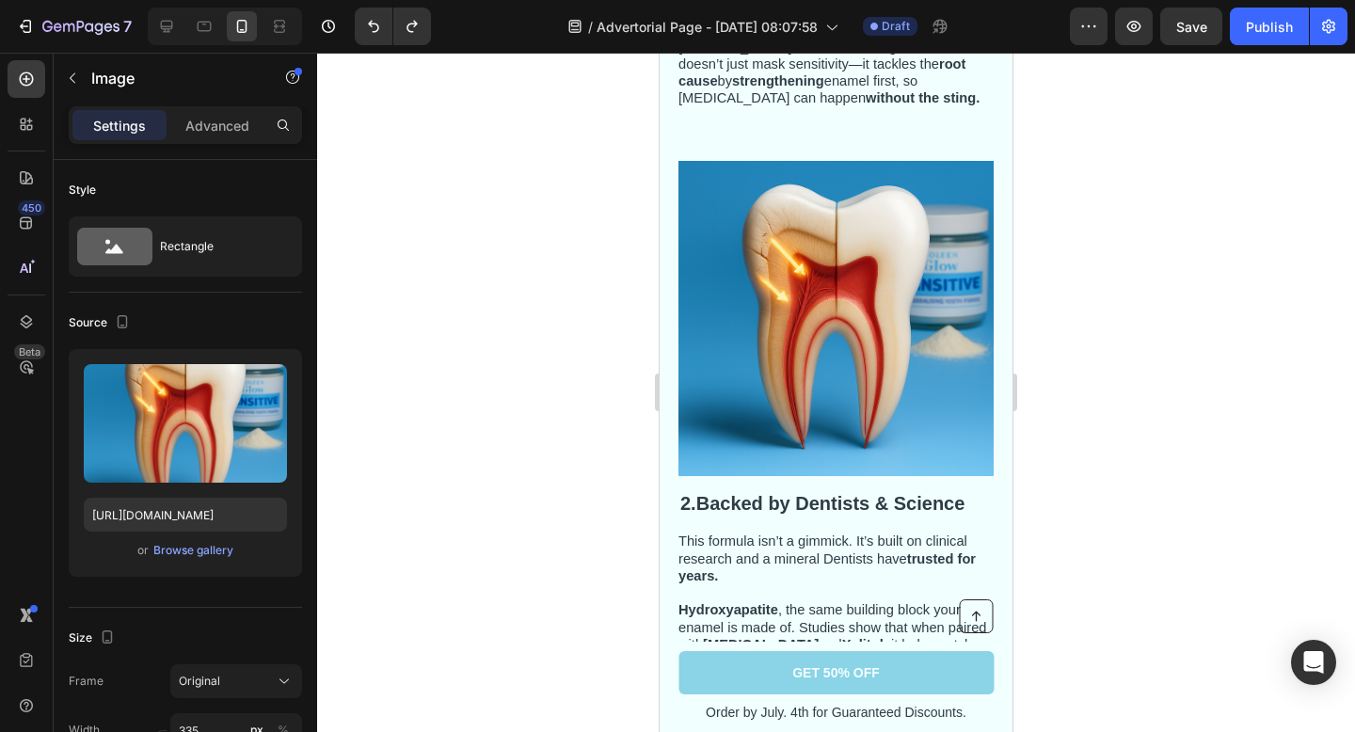
scroll to position [935, 0]
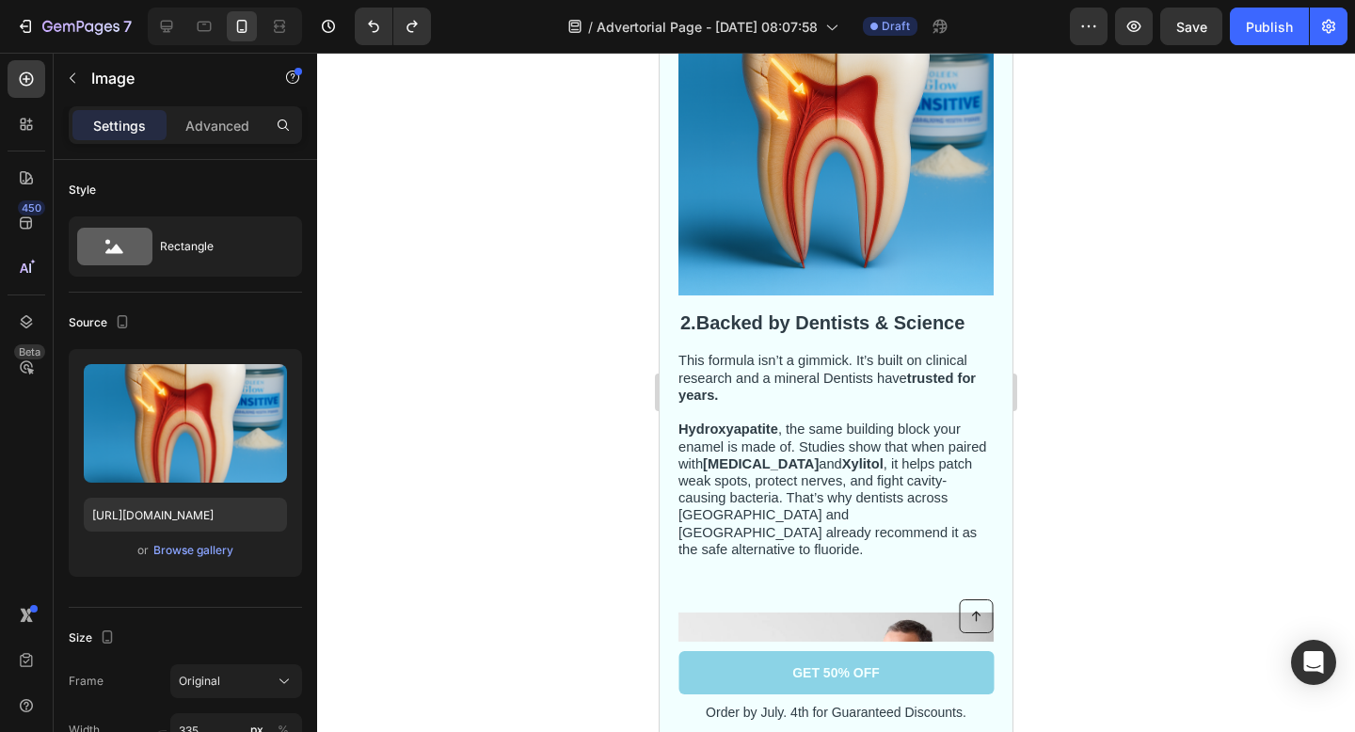
click at [1074, 373] on div at bounding box center [836, 392] width 1038 height 679
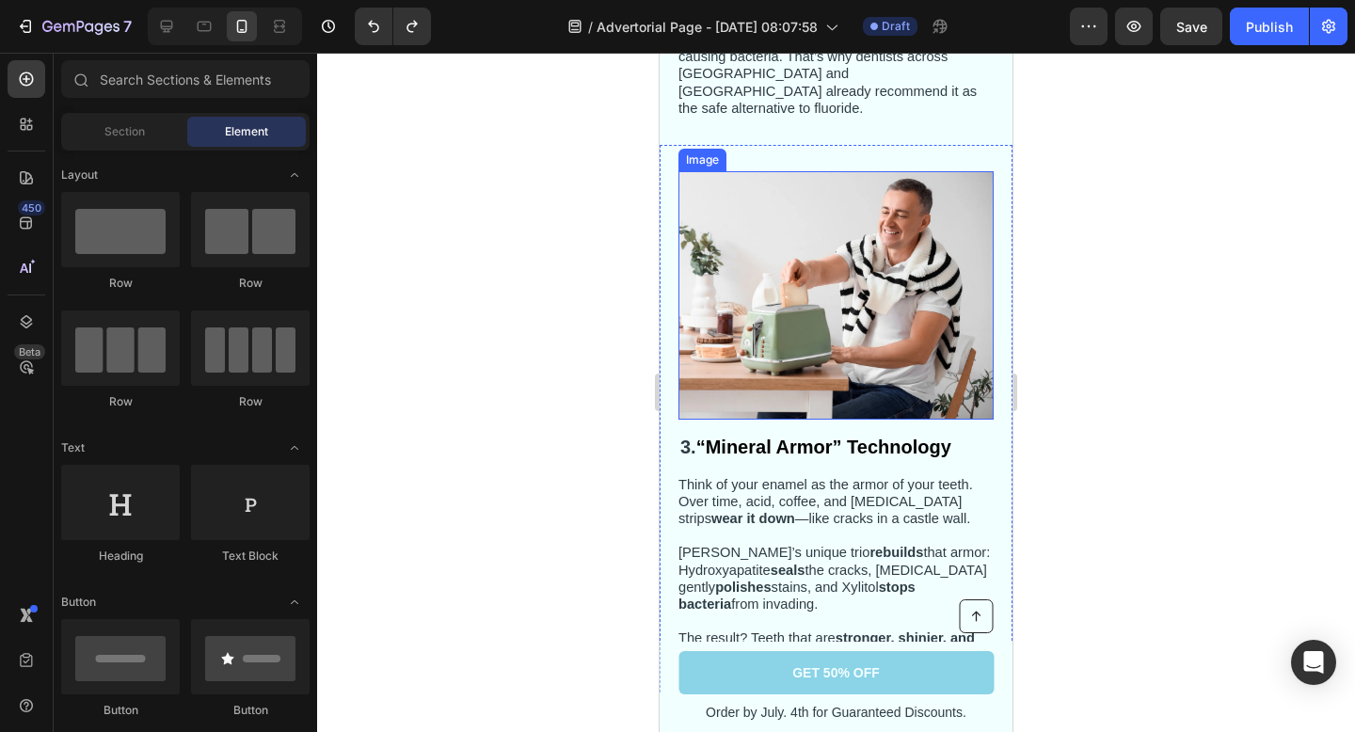
scroll to position [1436, 0]
